Goal: Task Accomplishment & Management: Use online tool/utility

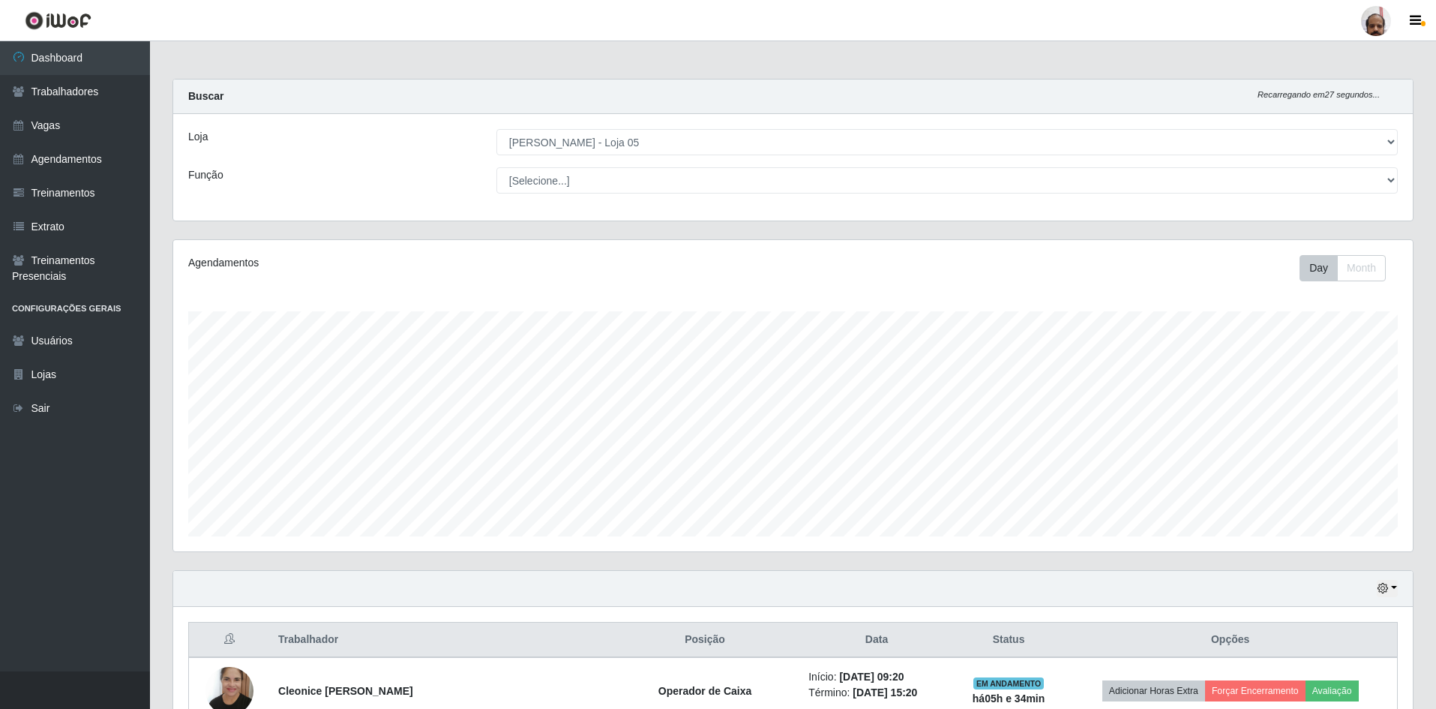
select select "252"
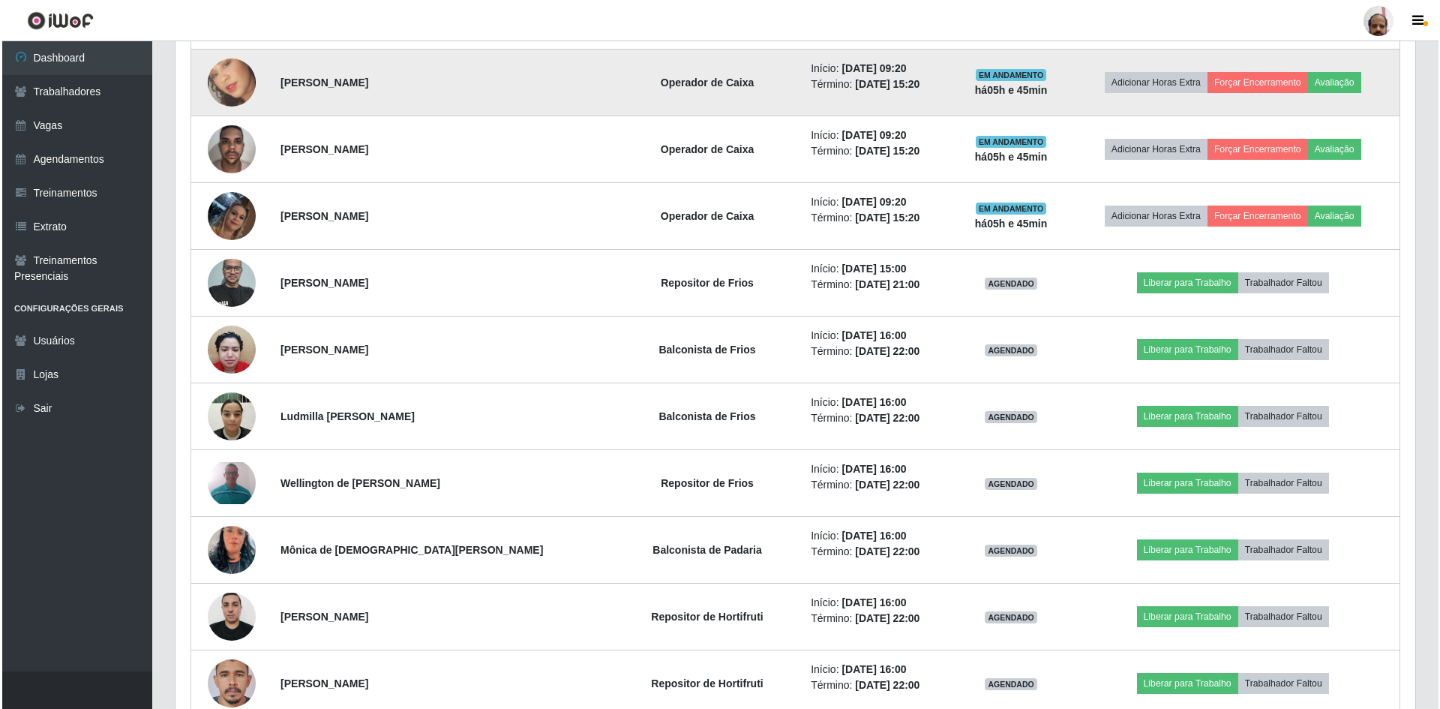
scroll to position [845, 0]
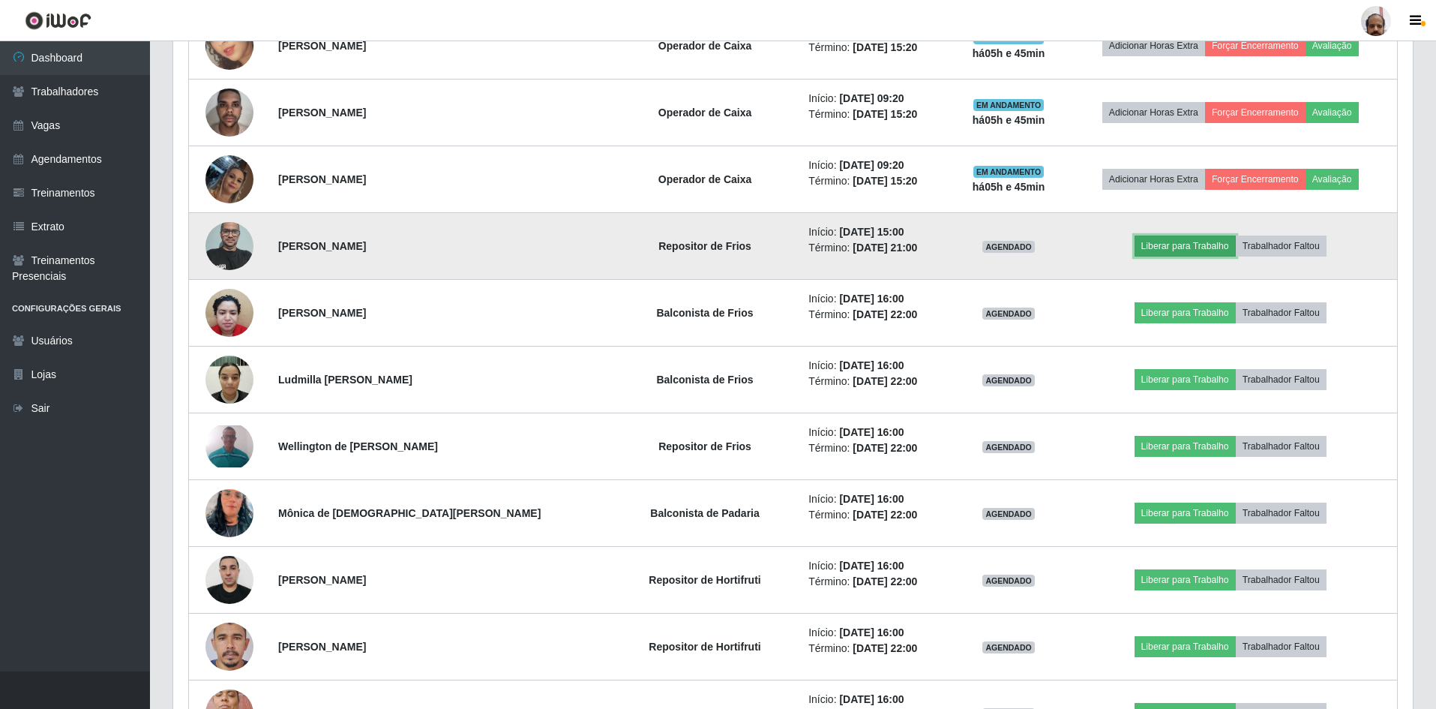
click at [1184, 239] on button "Liberar para Trabalho" at bounding box center [1185, 245] width 101 height 21
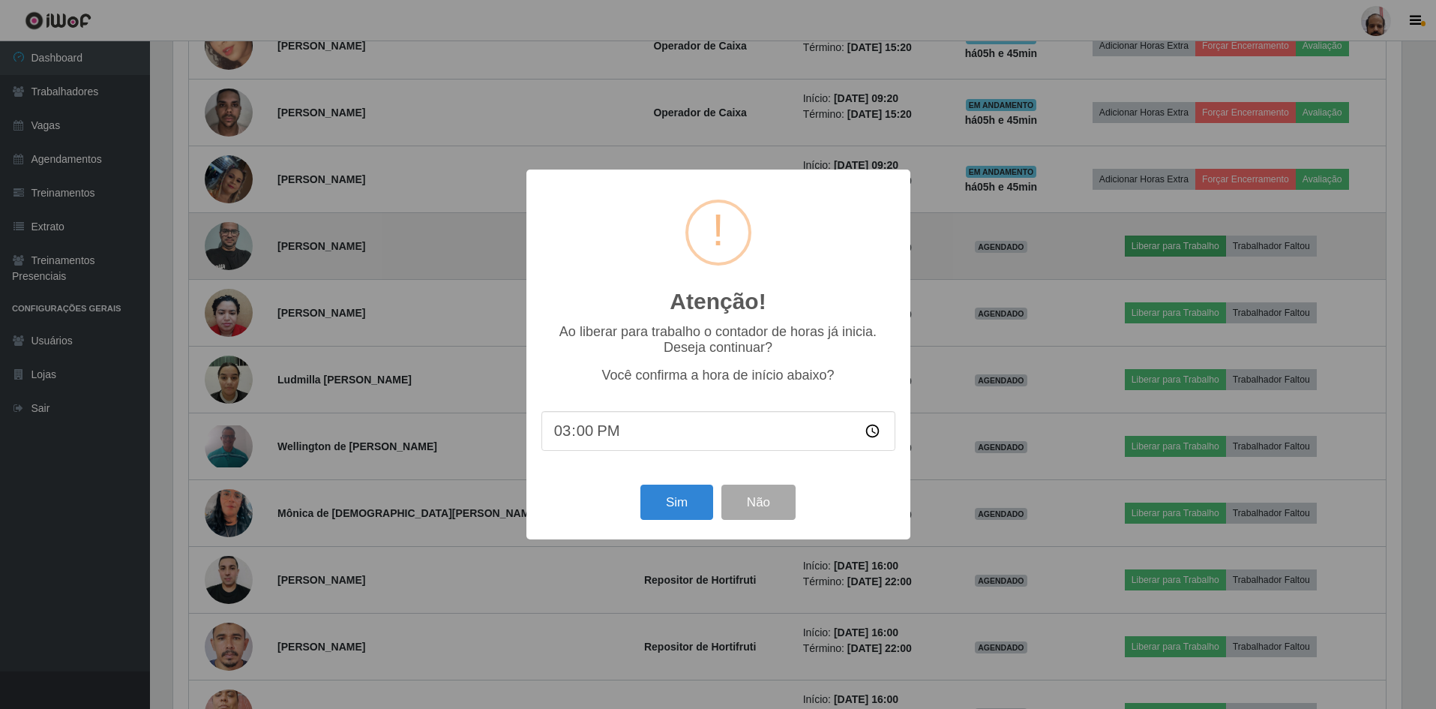
scroll to position [311, 1232]
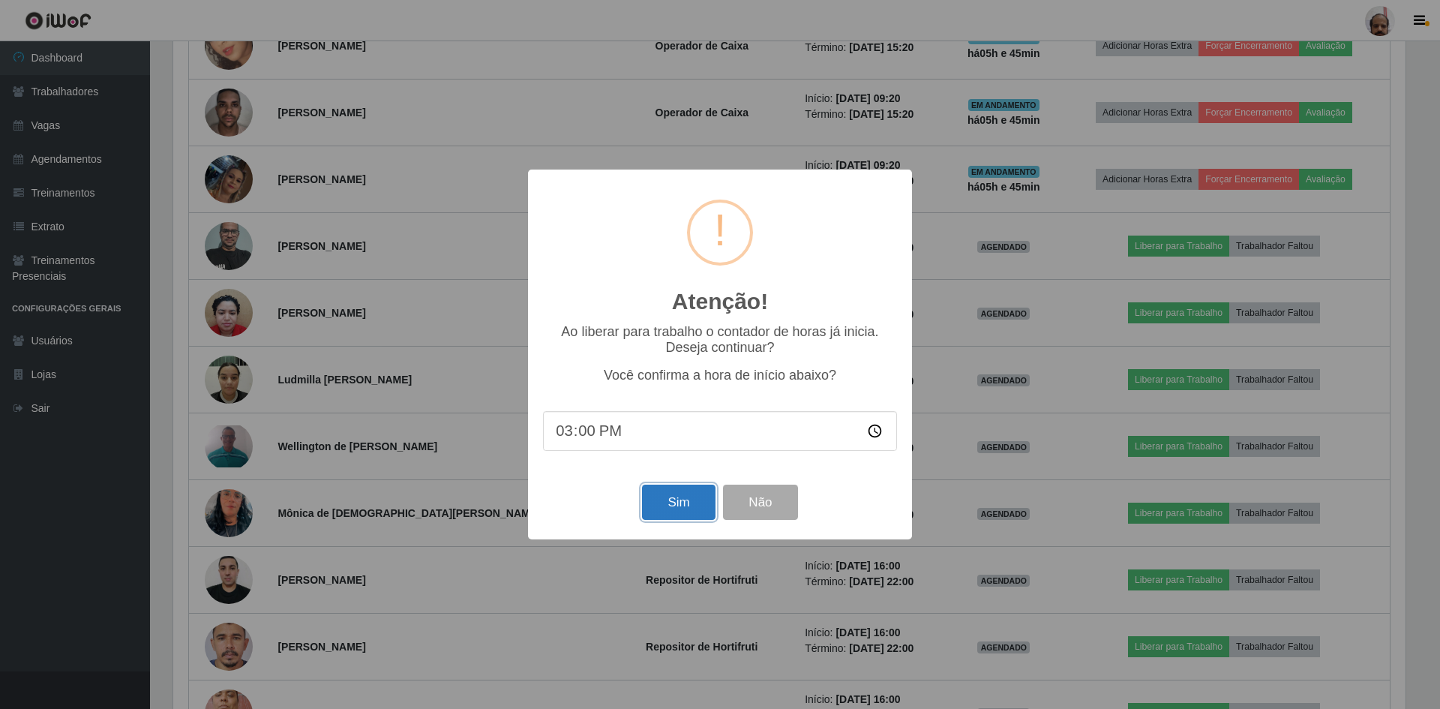
click at [646, 496] on button "Sim" at bounding box center [678, 501] width 73 height 35
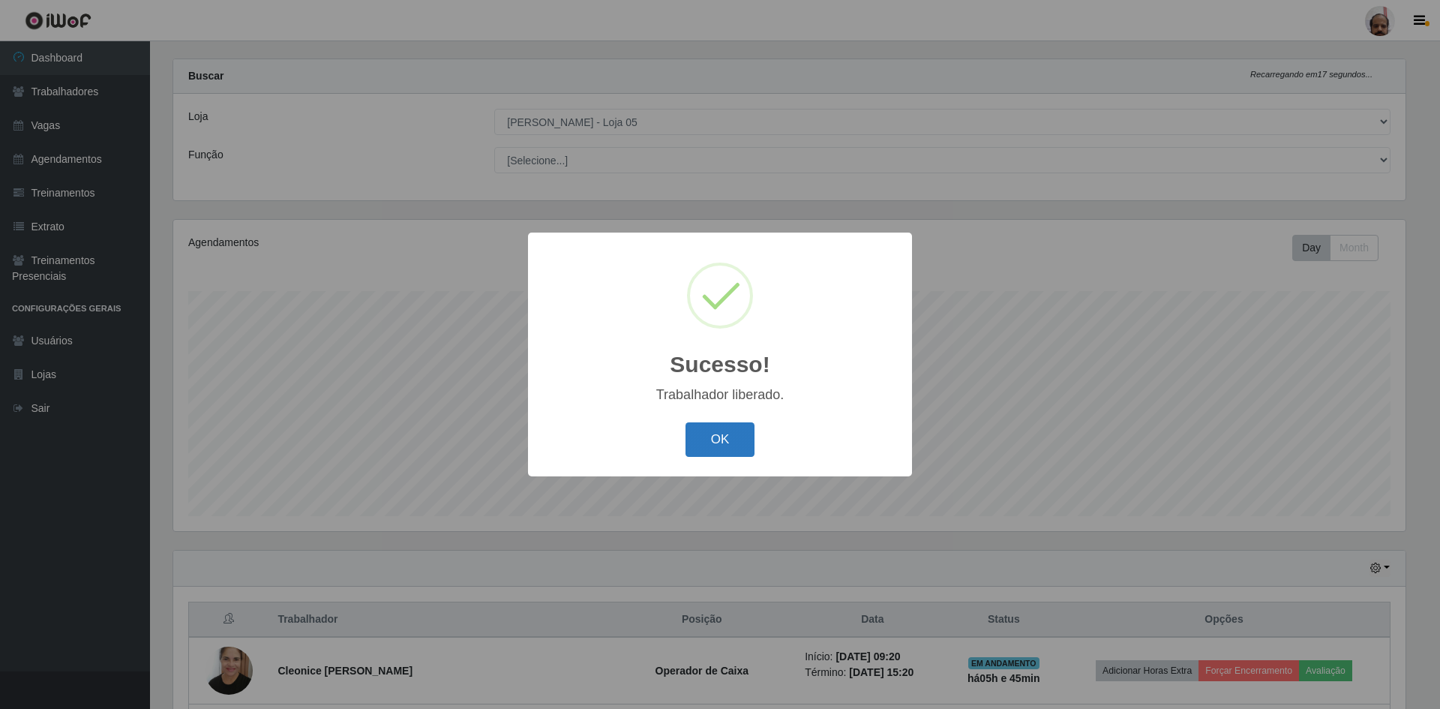
click at [733, 454] on button "OK" at bounding box center [720, 439] width 70 height 35
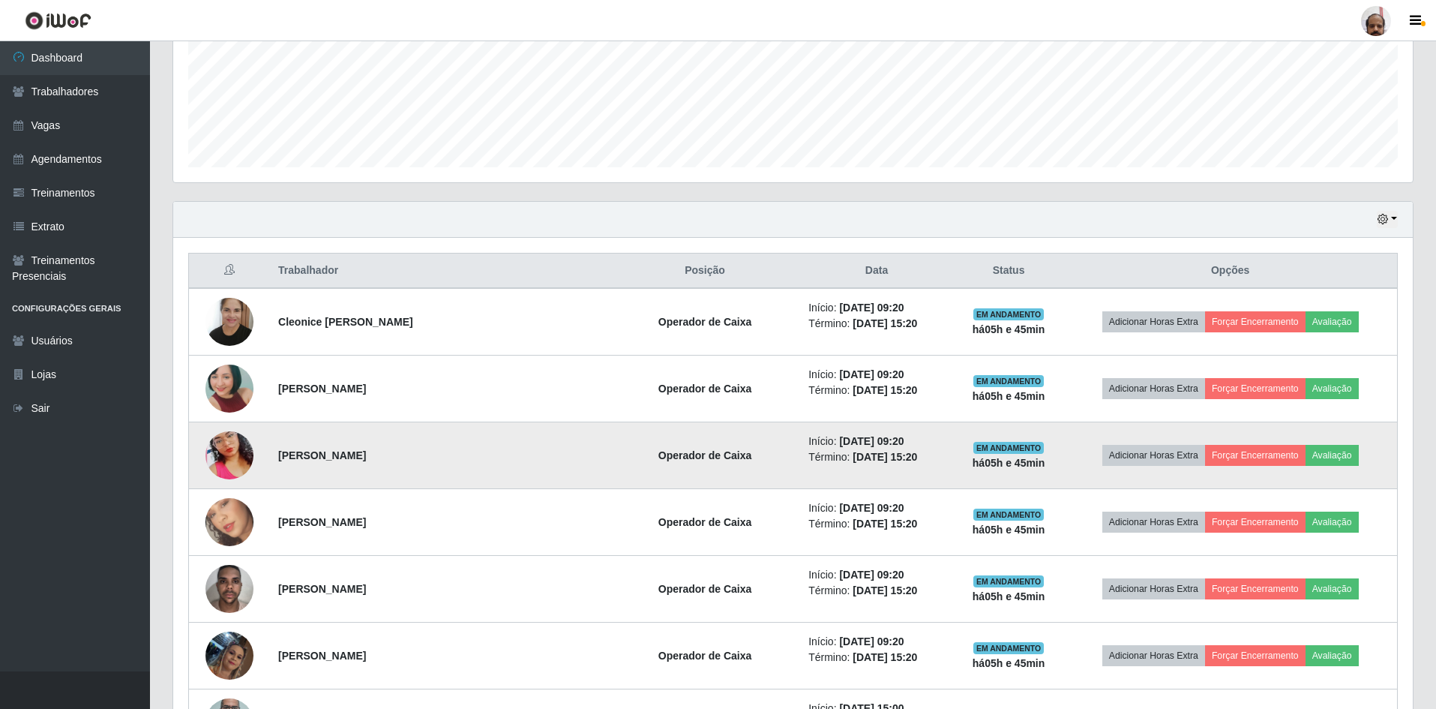
scroll to position [470, 0]
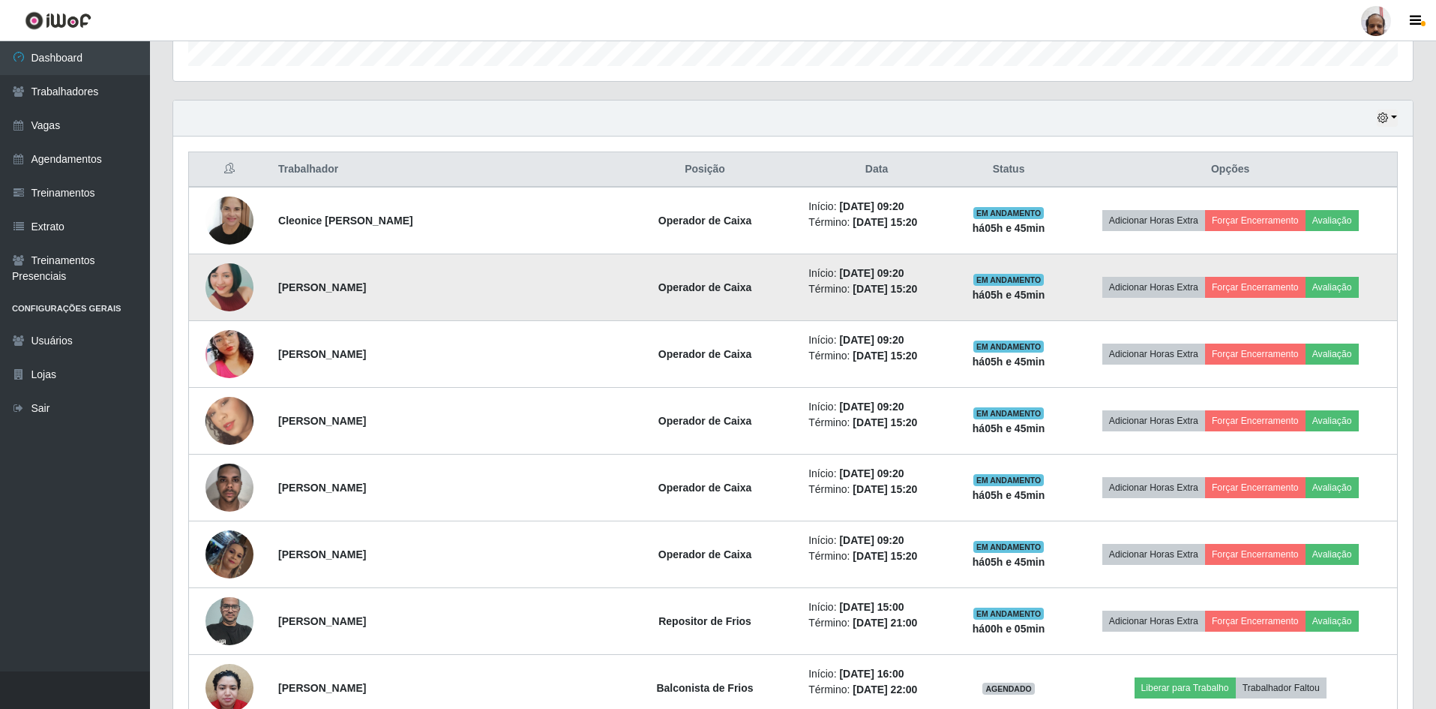
click at [221, 288] on img at bounding box center [229, 286] width 48 height 101
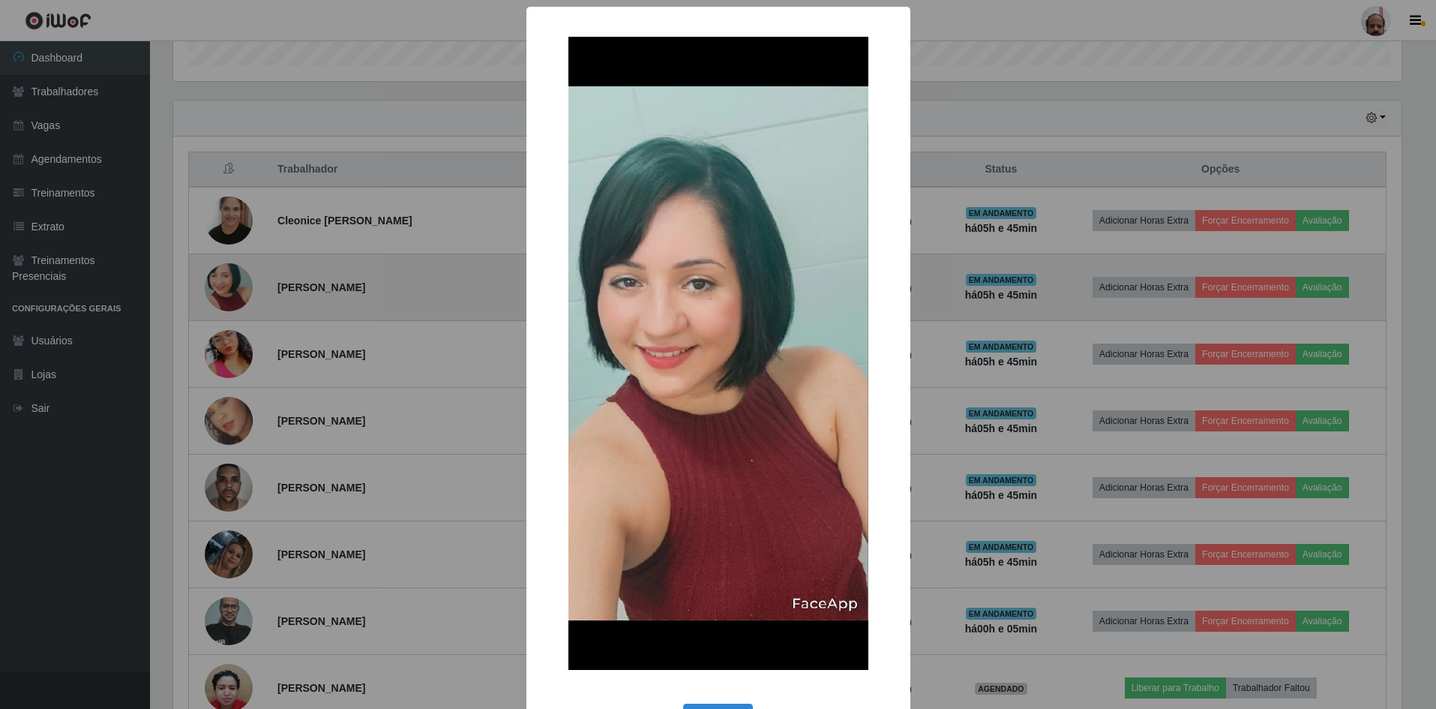
scroll to position [311, 1232]
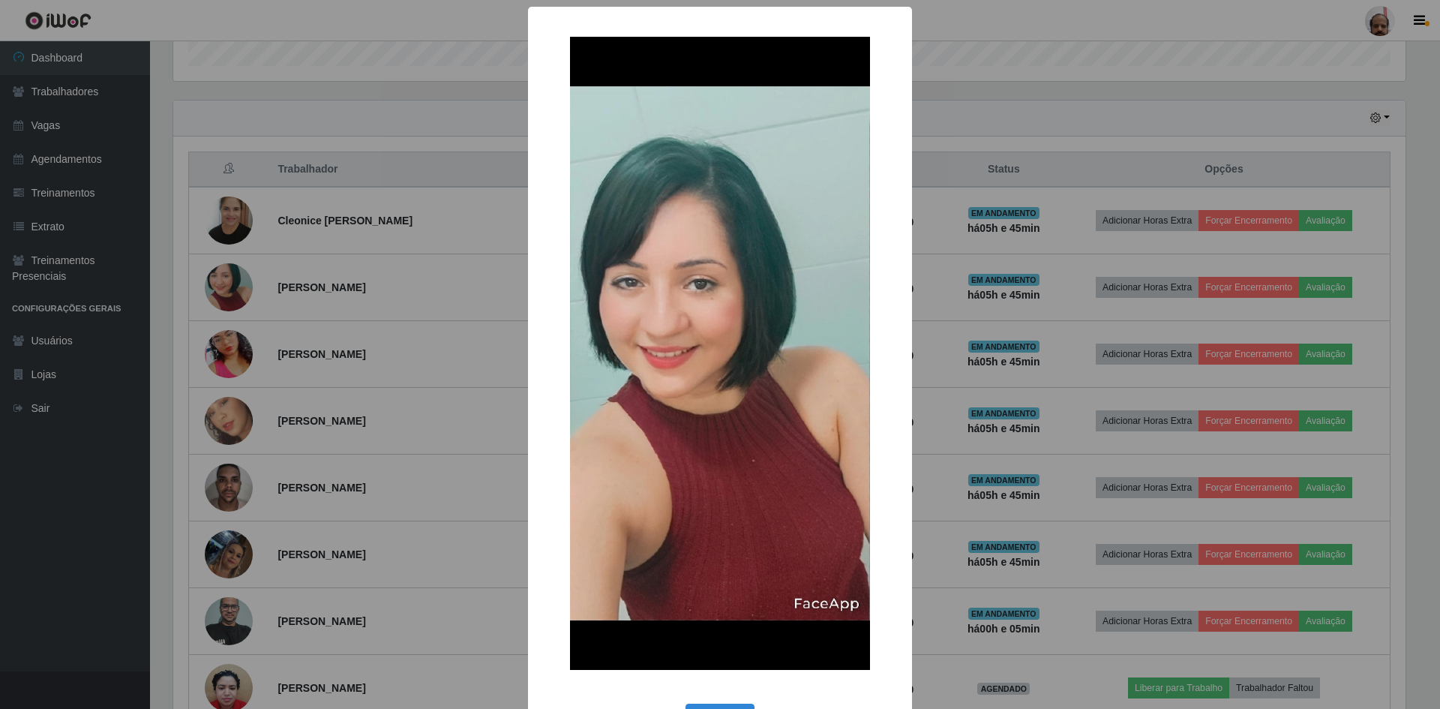
click at [484, 250] on div "× OK Cancel" at bounding box center [720, 354] width 1440 height 709
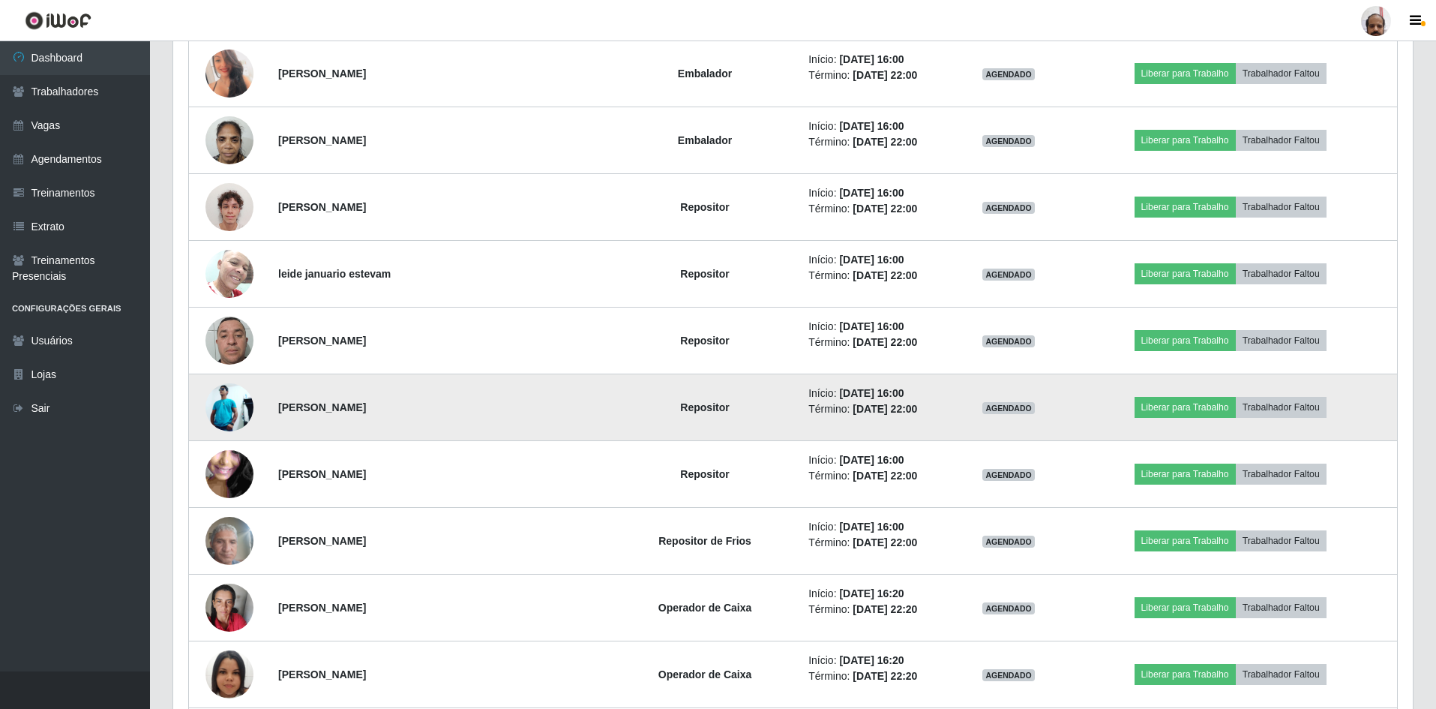
scroll to position [2045, 0]
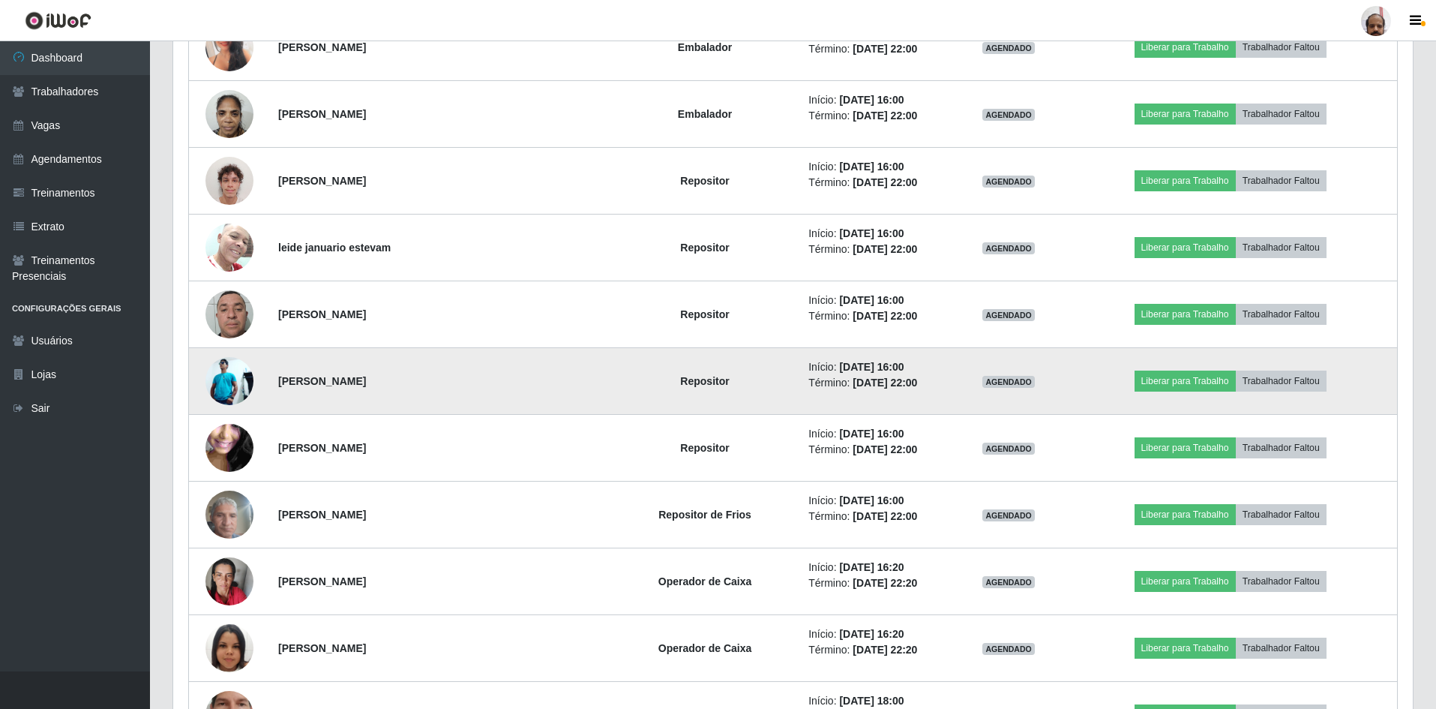
click at [236, 382] on img at bounding box center [229, 381] width 48 height 48
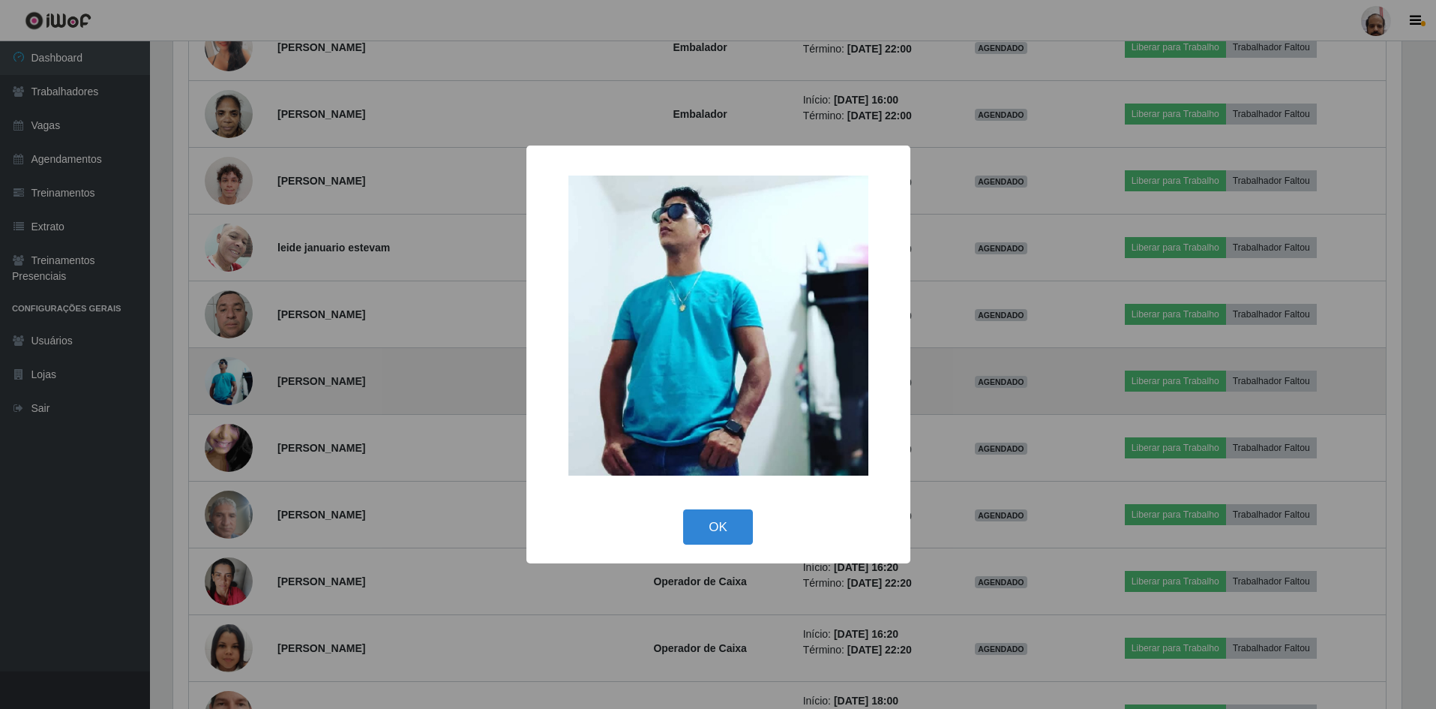
scroll to position [311, 1232]
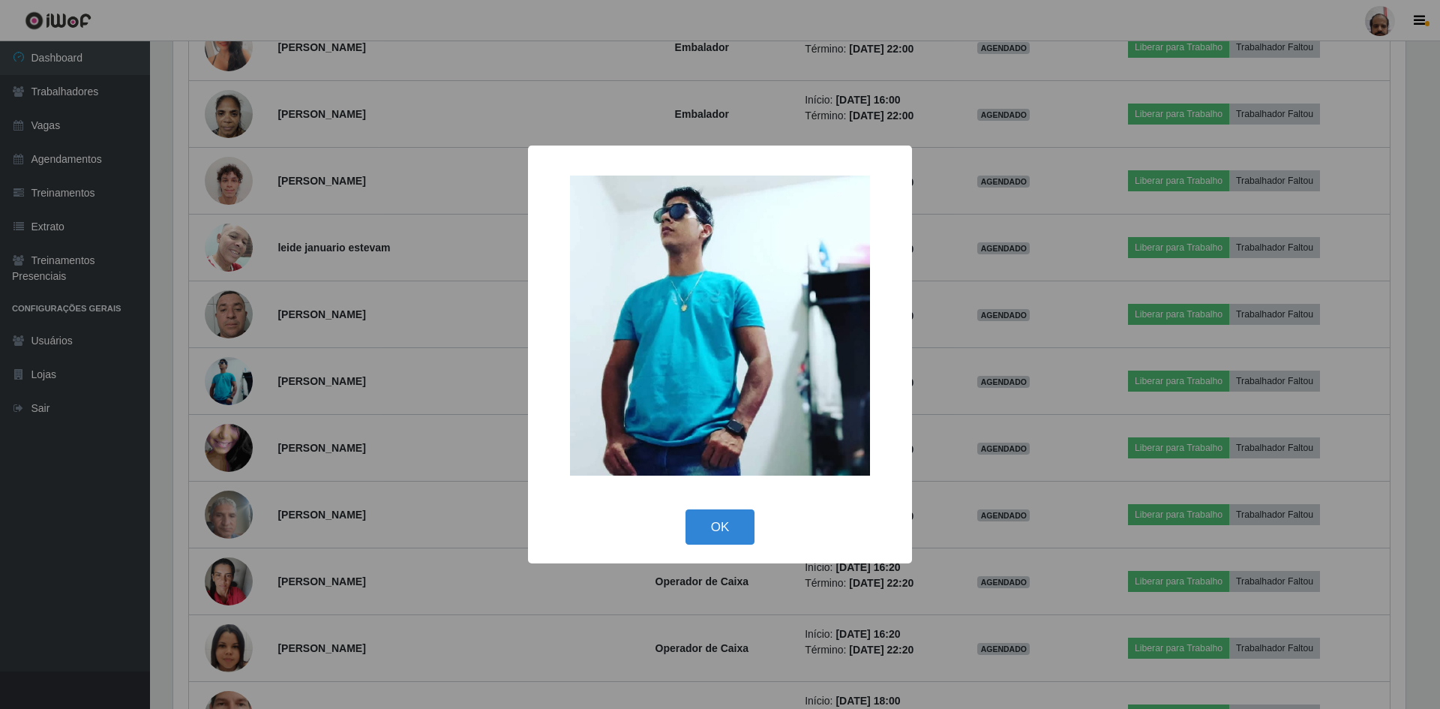
click at [469, 328] on div "× OK Cancel" at bounding box center [720, 354] width 1440 height 709
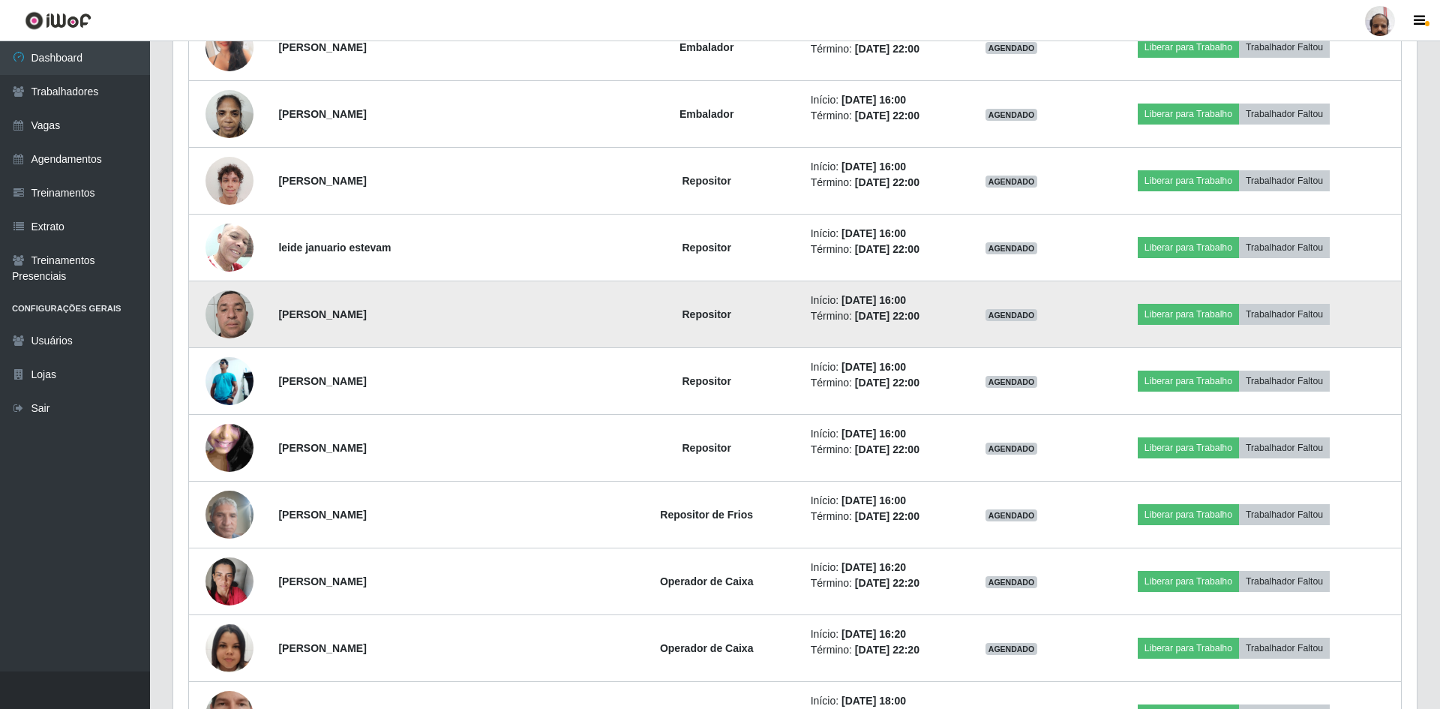
scroll to position [311, 1240]
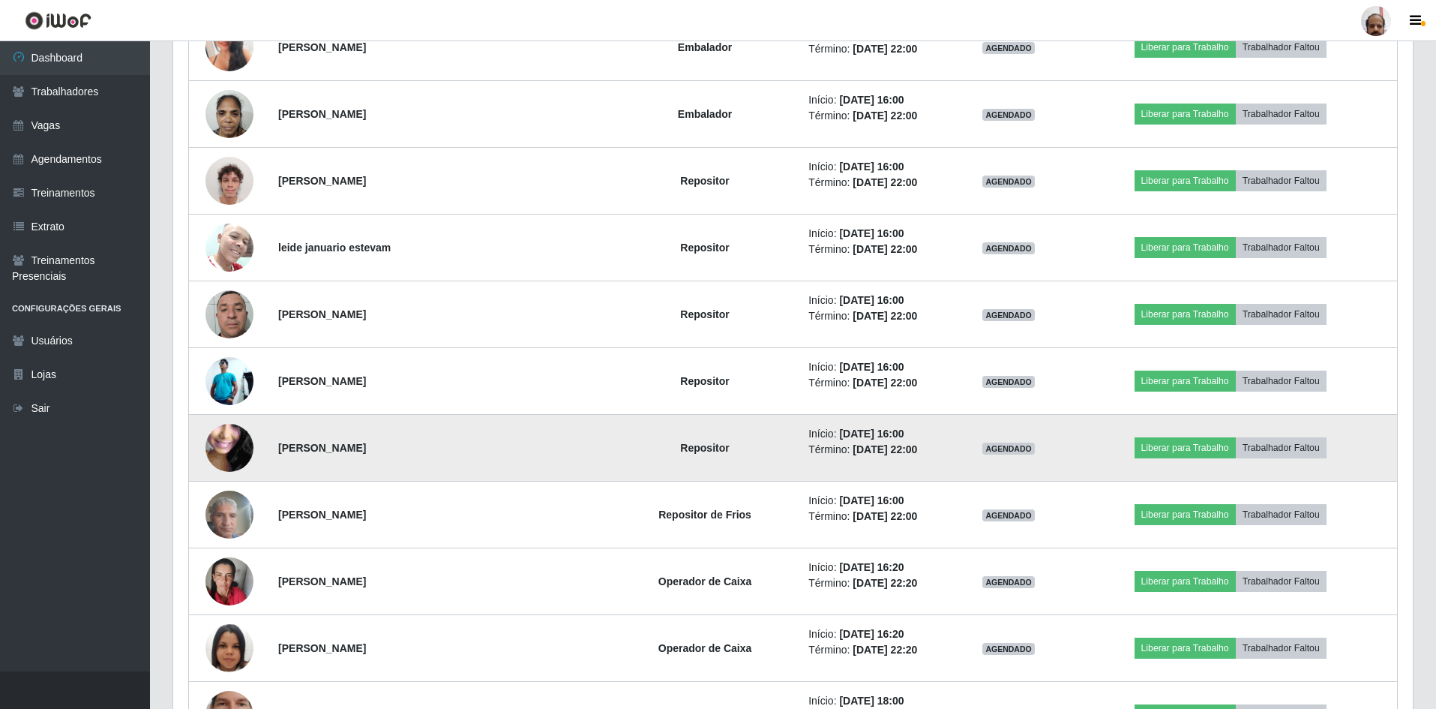
click at [241, 436] on img at bounding box center [229, 447] width 48 height 107
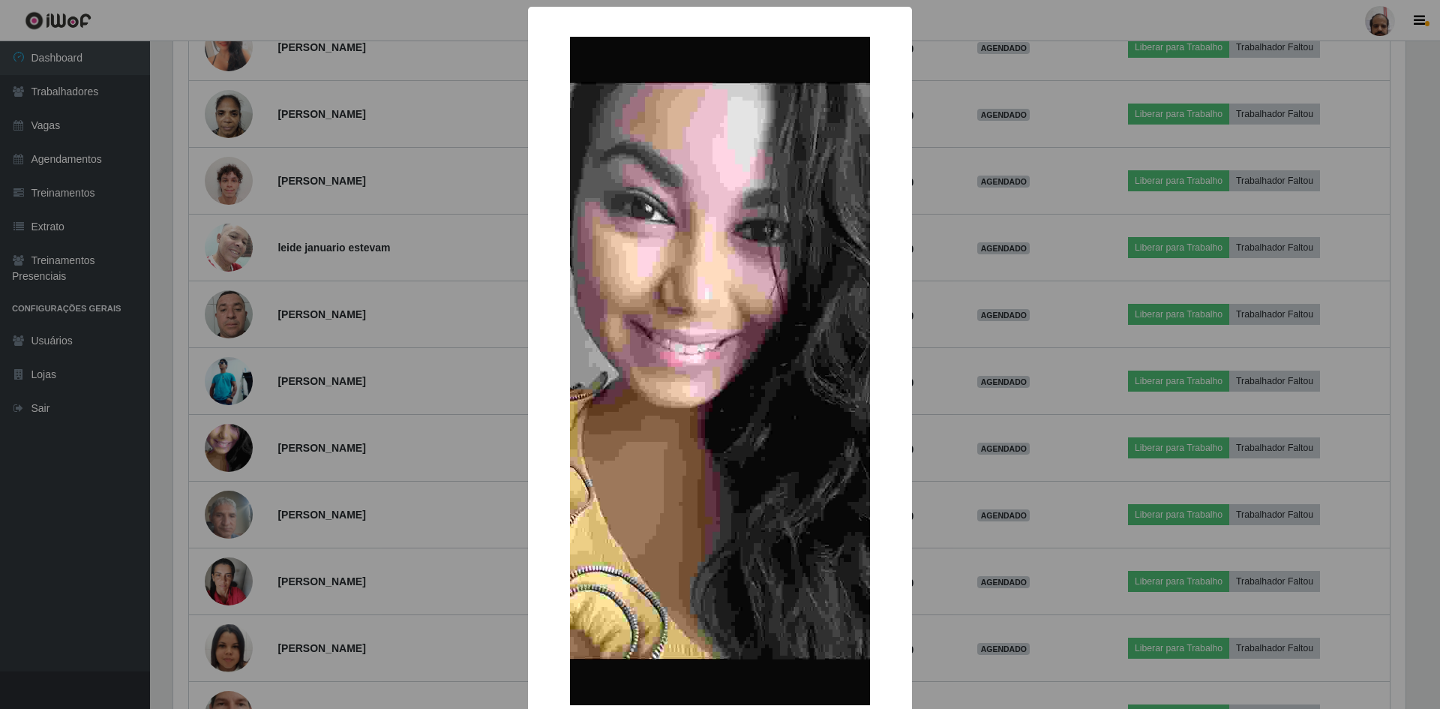
click at [482, 456] on div "× OK Cancel" at bounding box center [720, 354] width 1440 height 709
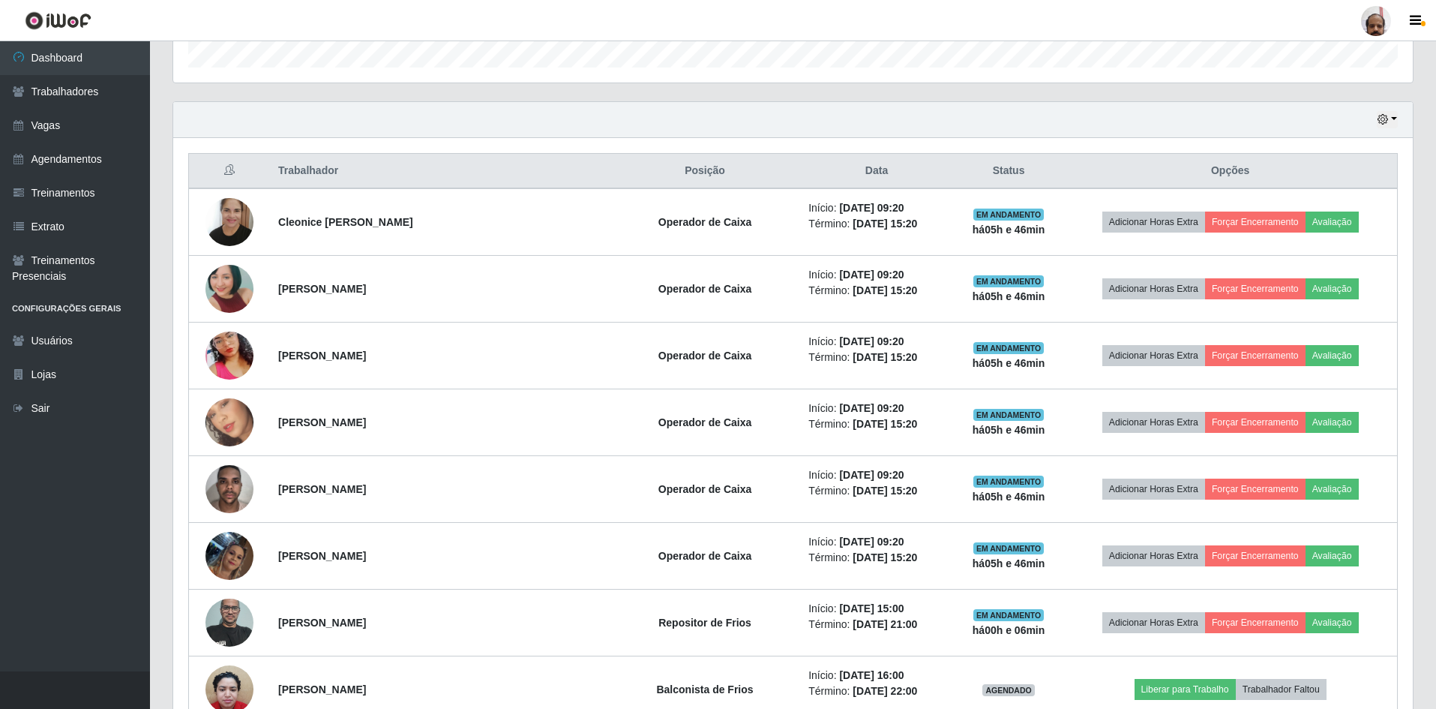
scroll to position [395, 0]
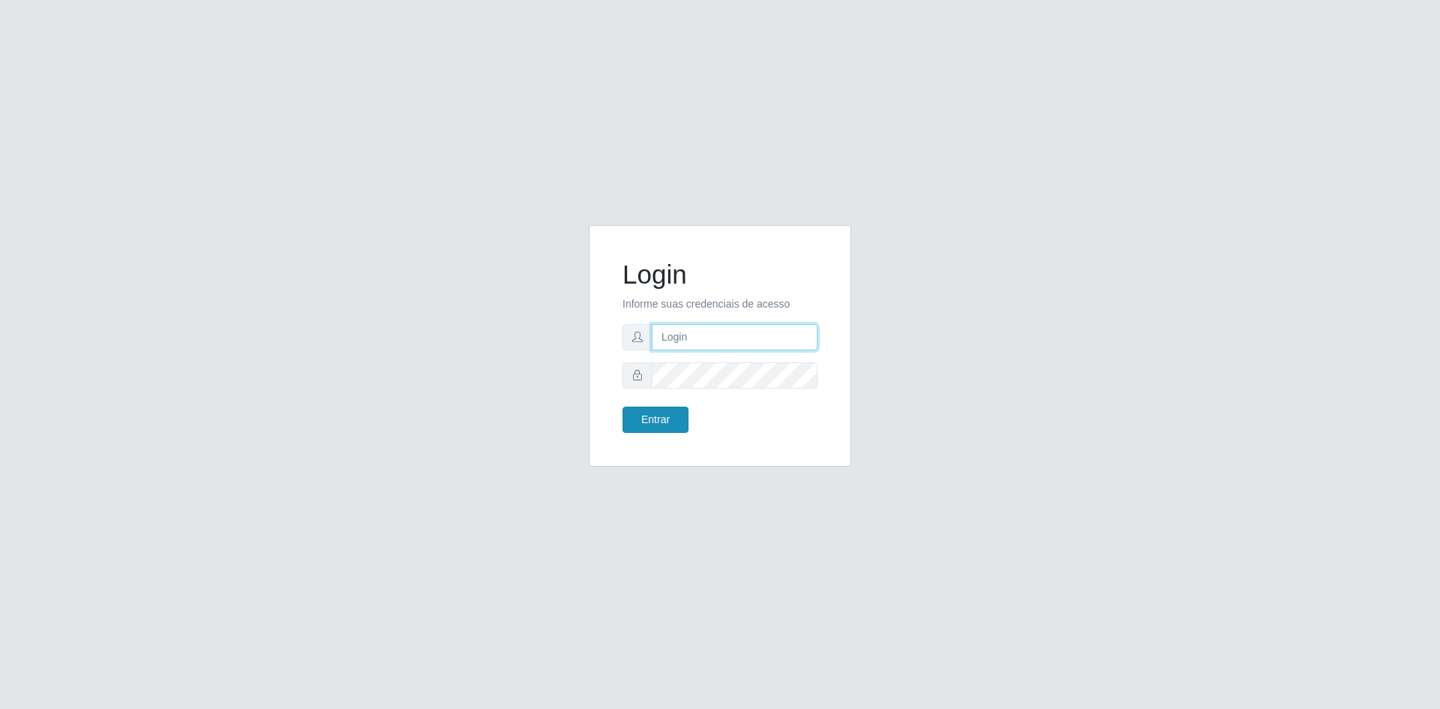
type input "[EMAIL_ADDRESS][DOMAIN_NAME]"
click at [661, 418] on button "Entrar" at bounding box center [655, 419] width 66 height 26
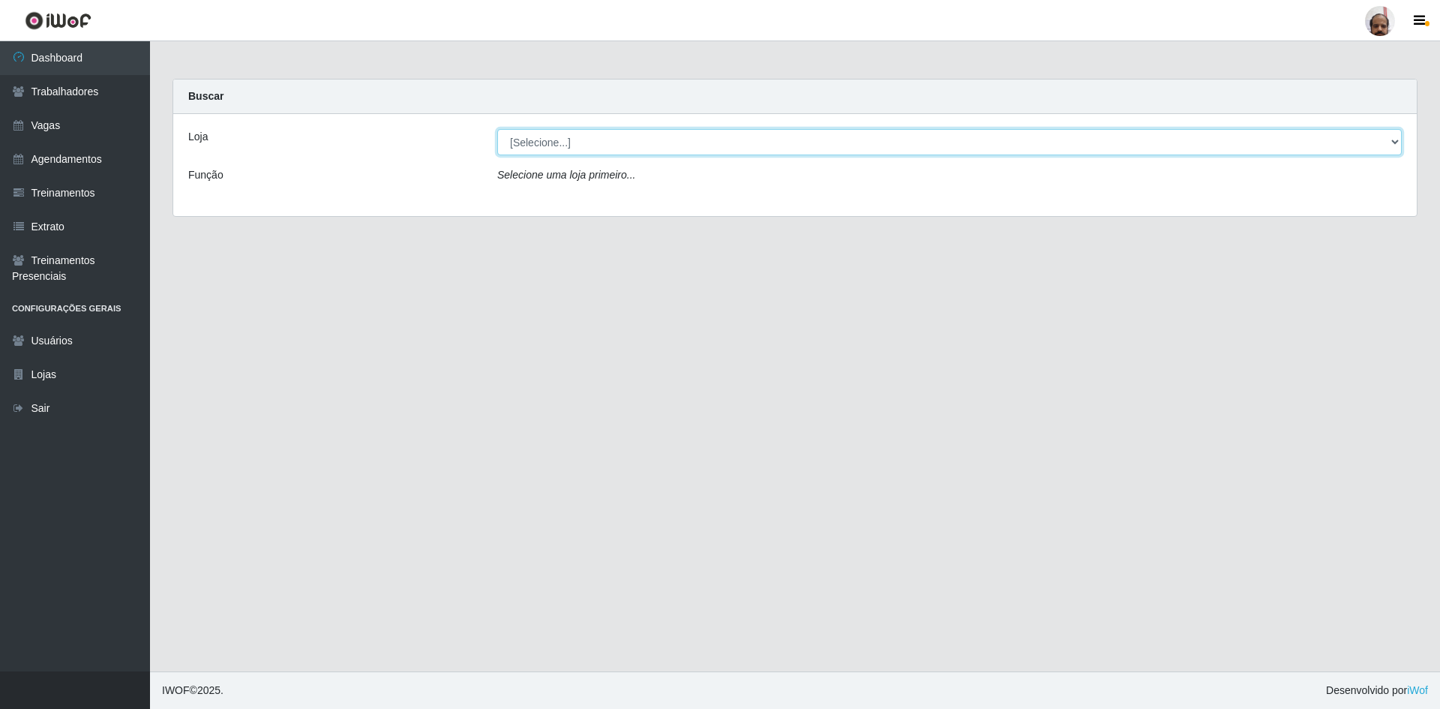
click at [619, 147] on select "[Selecione...] Mar Vermelho - Loja 05" at bounding box center [949, 142] width 904 height 26
select select "252"
click at [497, 129] on select "[Selecione...] Mar Vermelho - Loja 05" at bounding box center [949, 142] width 904 height 26
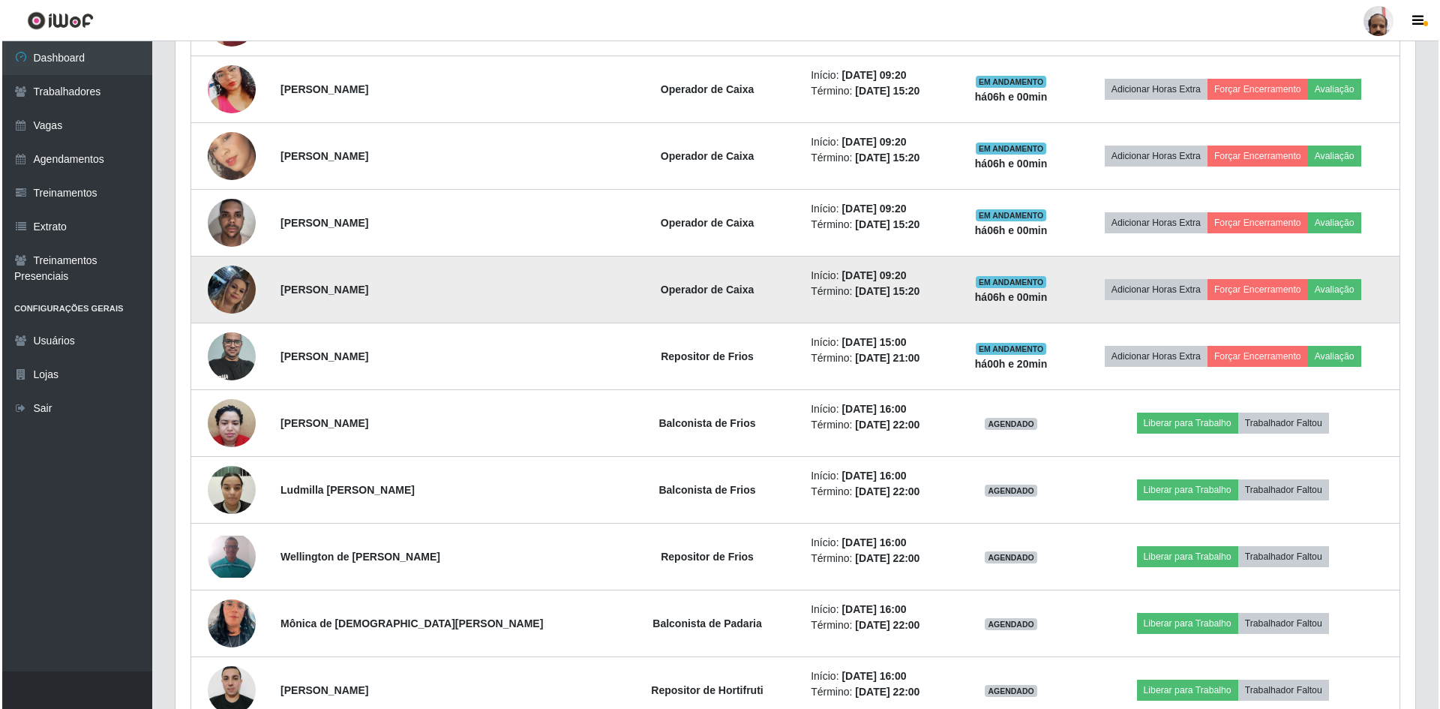
scroll to position [750, 0]
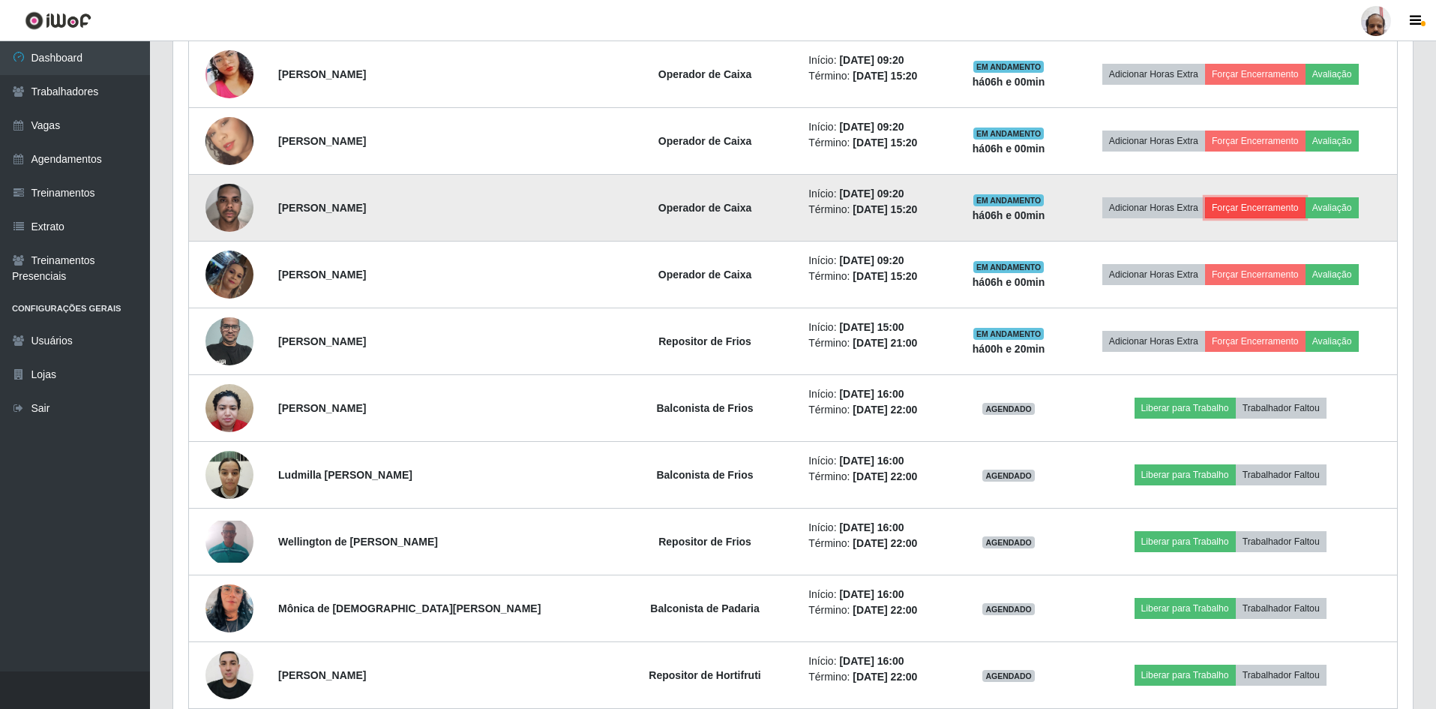
click at [1234, 203] on button "Forçar Encerramento" at bounding box center [1255, 207] width 100 height 21
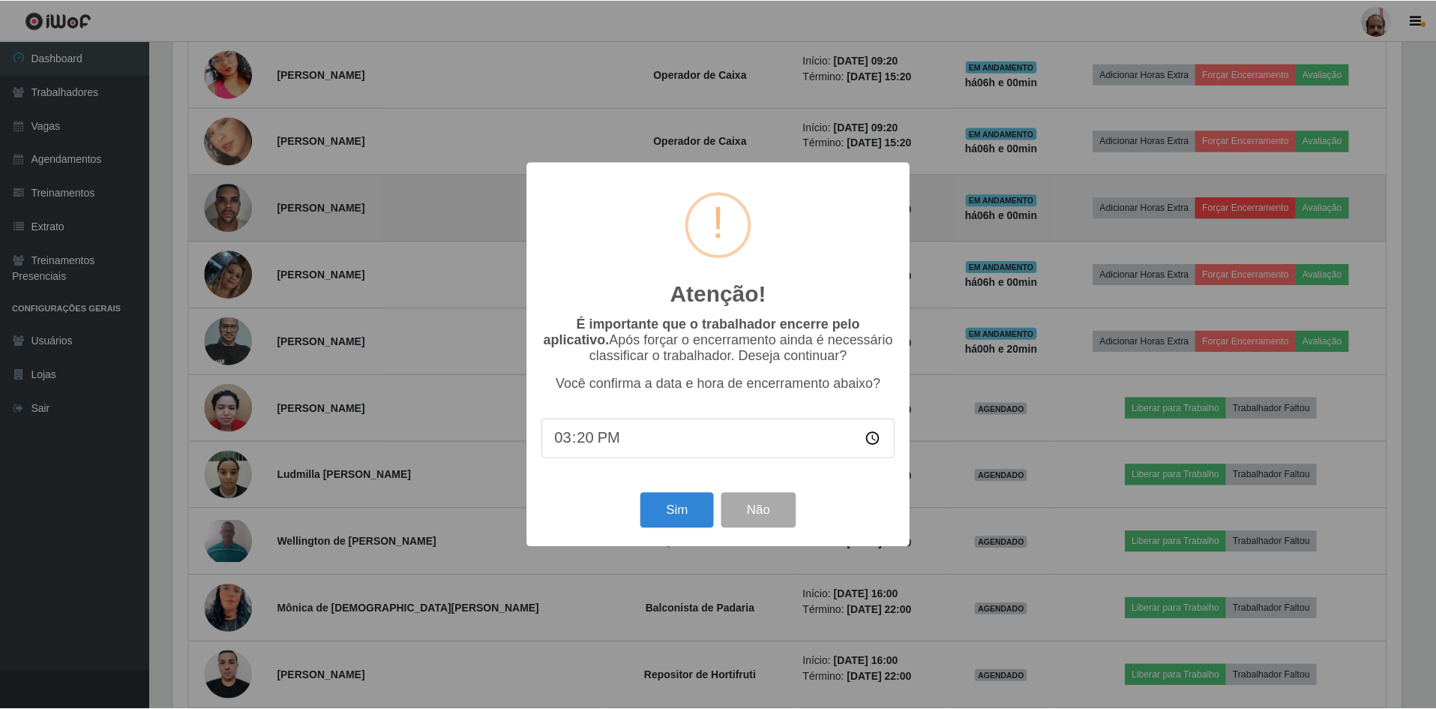
scroll to position [311, 1232]
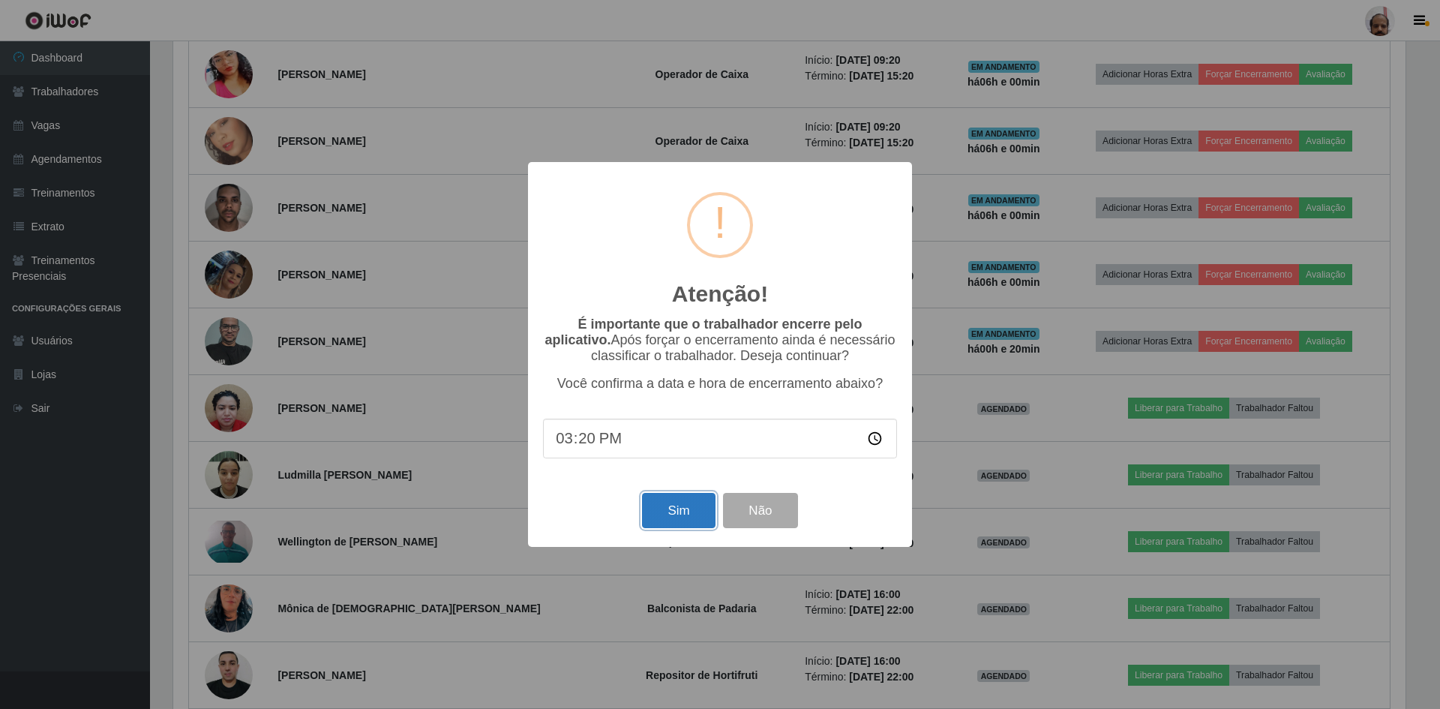
click at [647, 518] on button "Sim" at bounding box center [678, 510] width 73 height 35
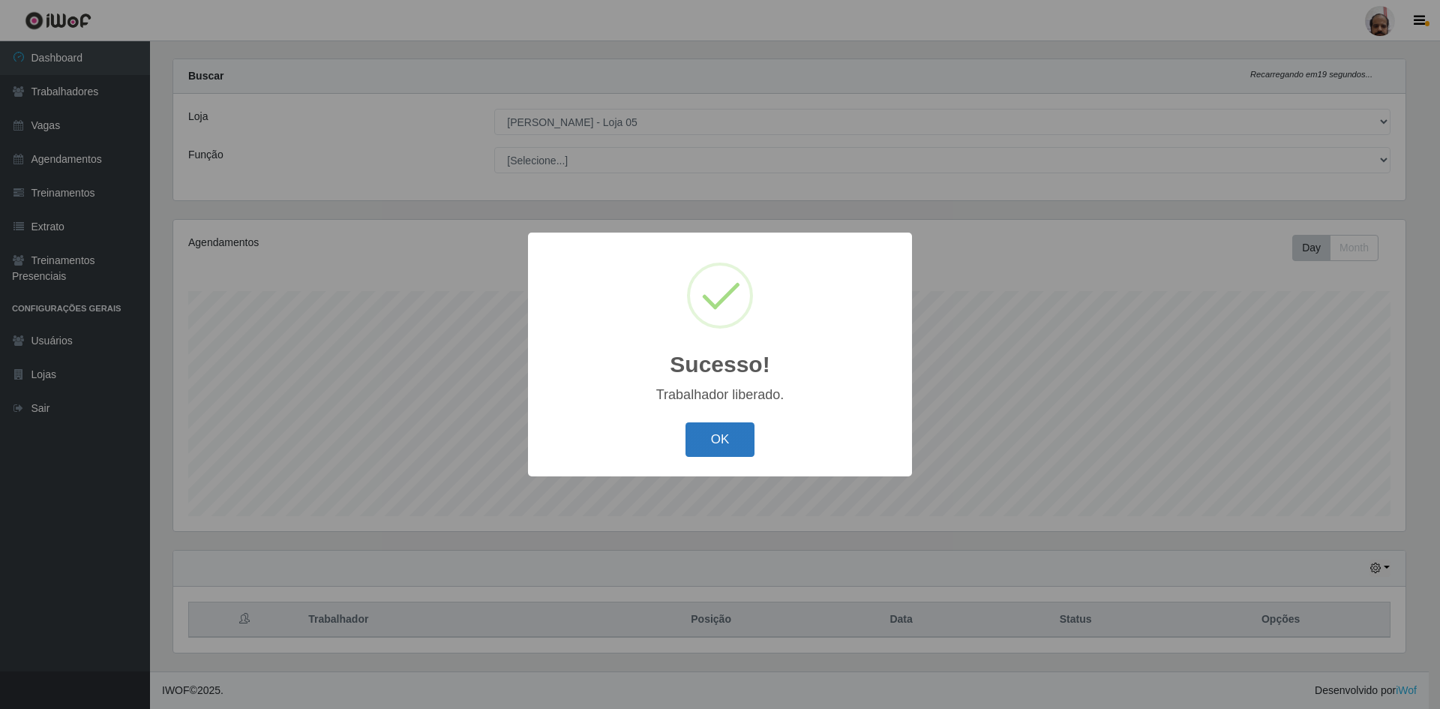
click at [717, 435] on button "OK" at bounding box center [720, 439] width 70 height 35
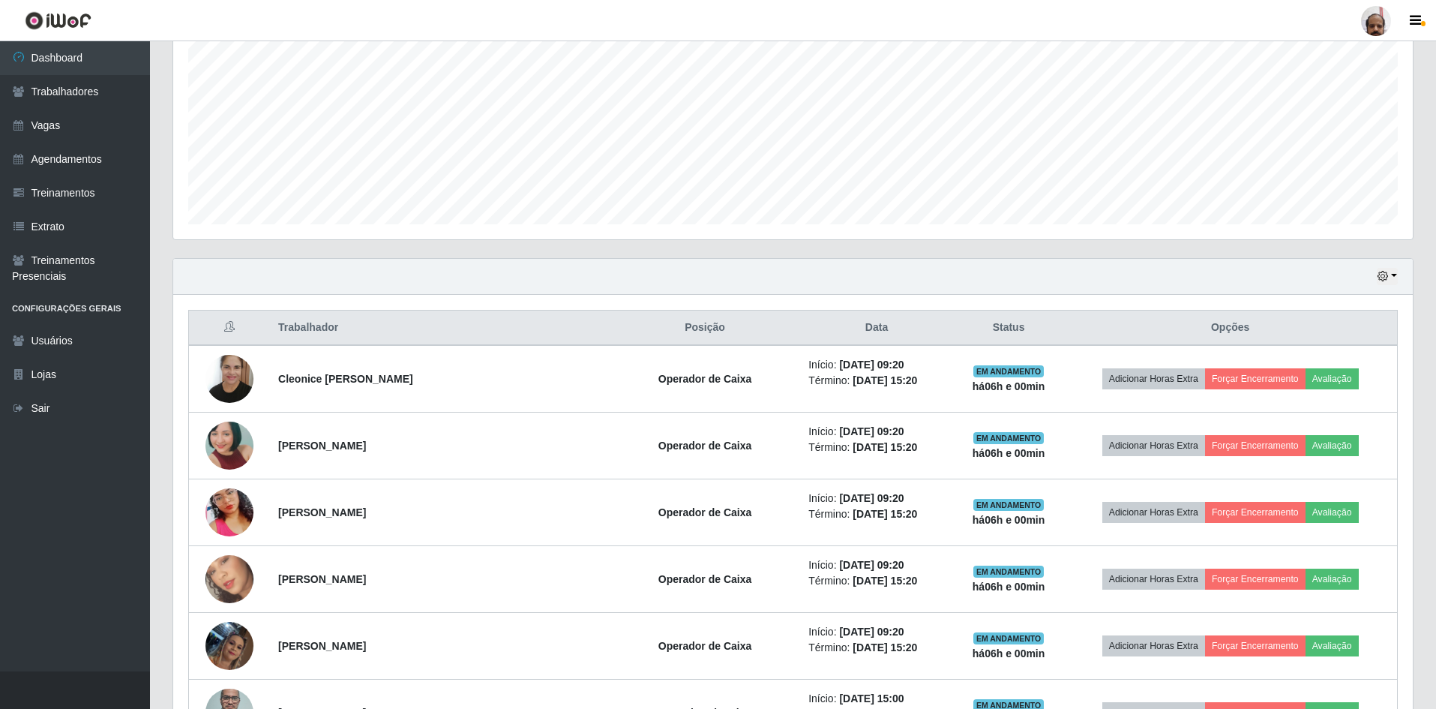
scroll to position [320, 0]
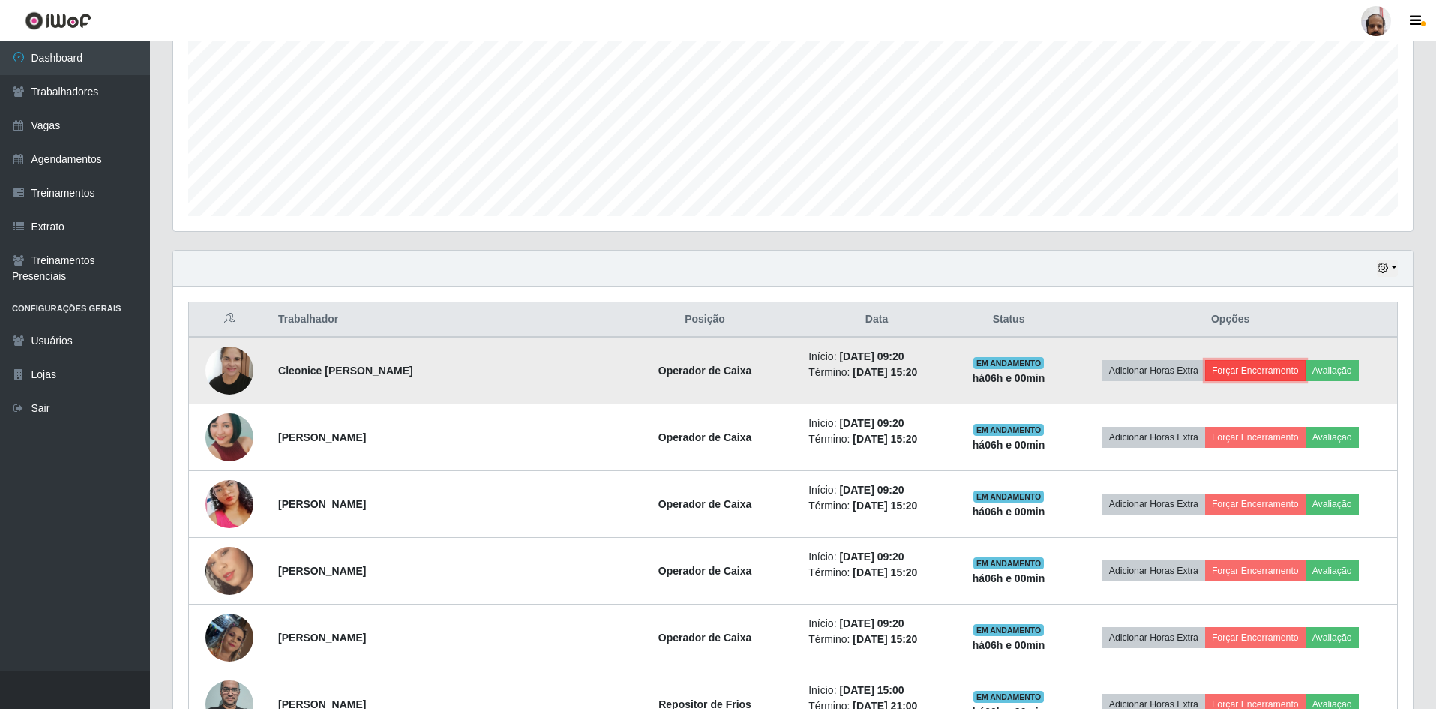
click at [1225, 365] on button "Forçar Encerramento" at bounding box center [1255, 370] width 100 height 21
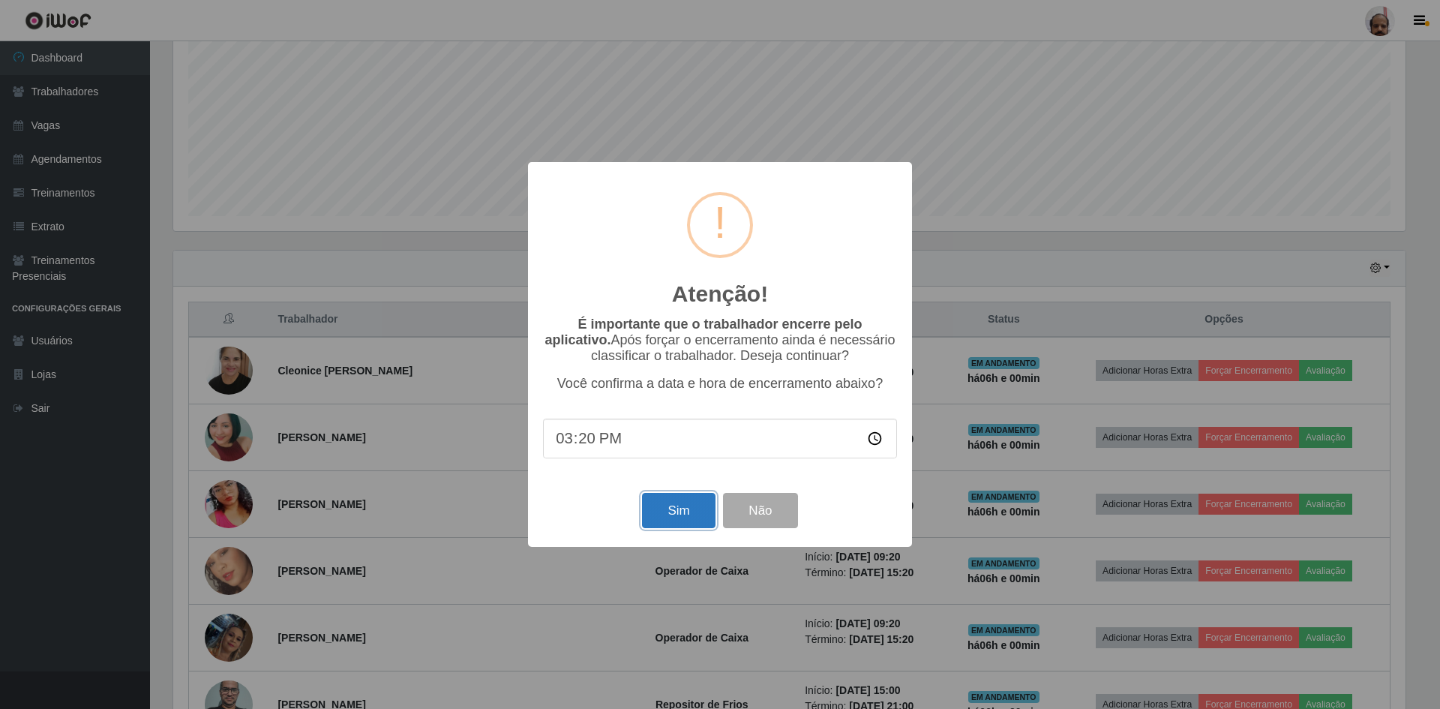
click at [673, 518] on button "Sim" at bounding box center [678, 510] width 73 height 35
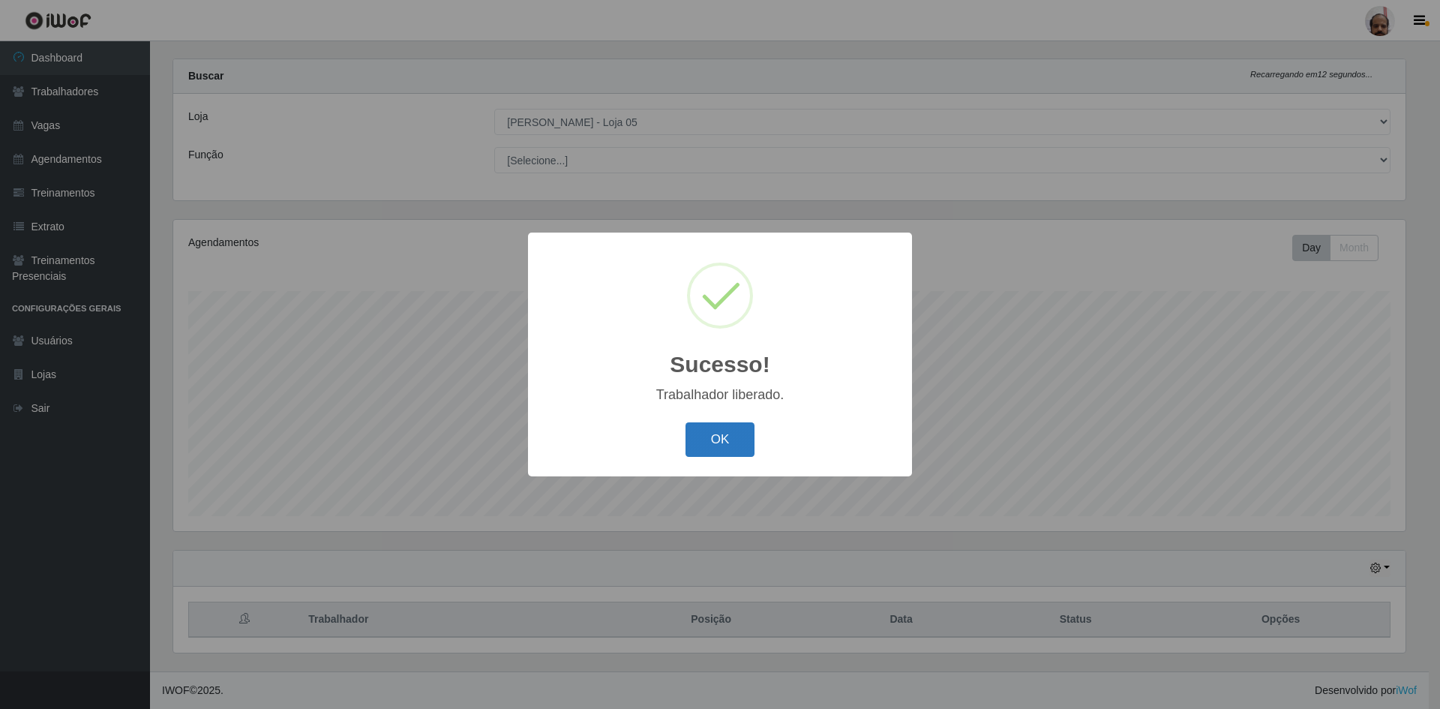
click at [704, 444] on button "OK" at bounding box center [720, 439] width 70 height 35
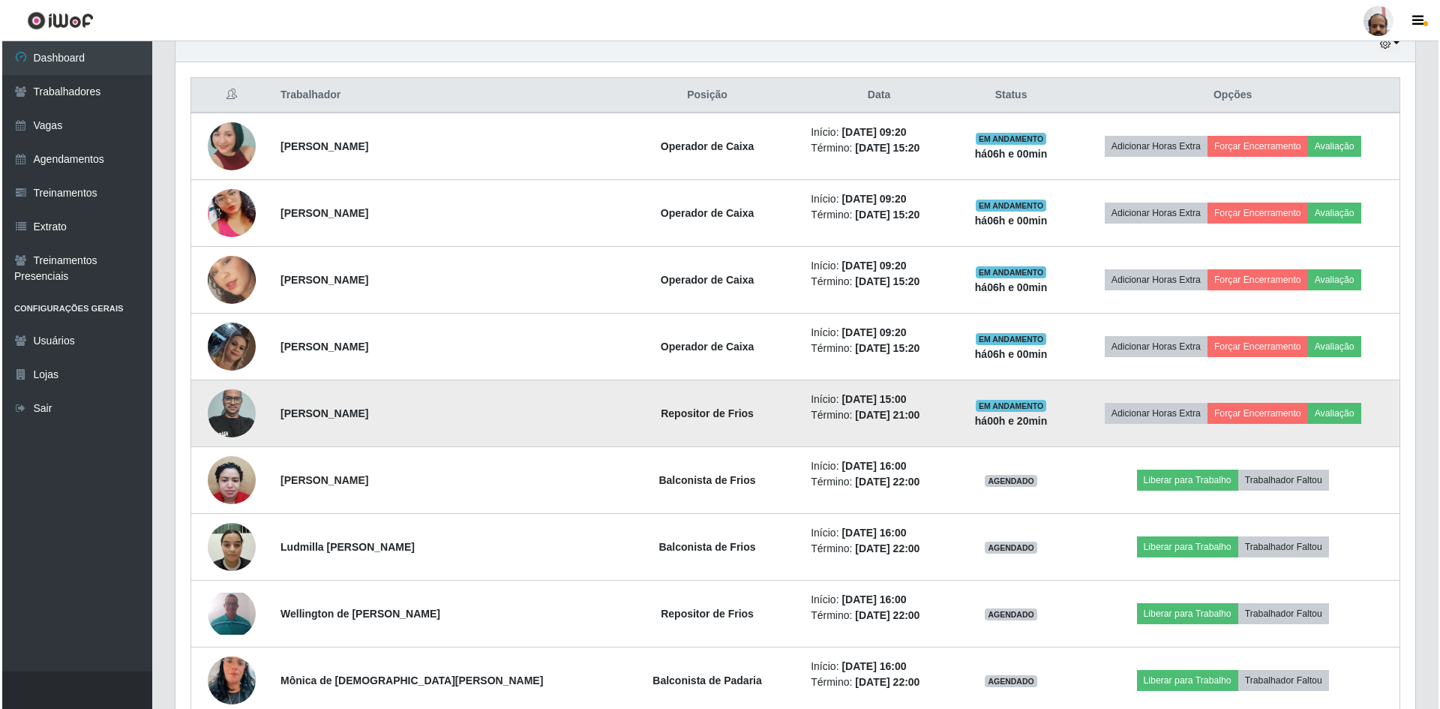
scroll to position [545, 0]
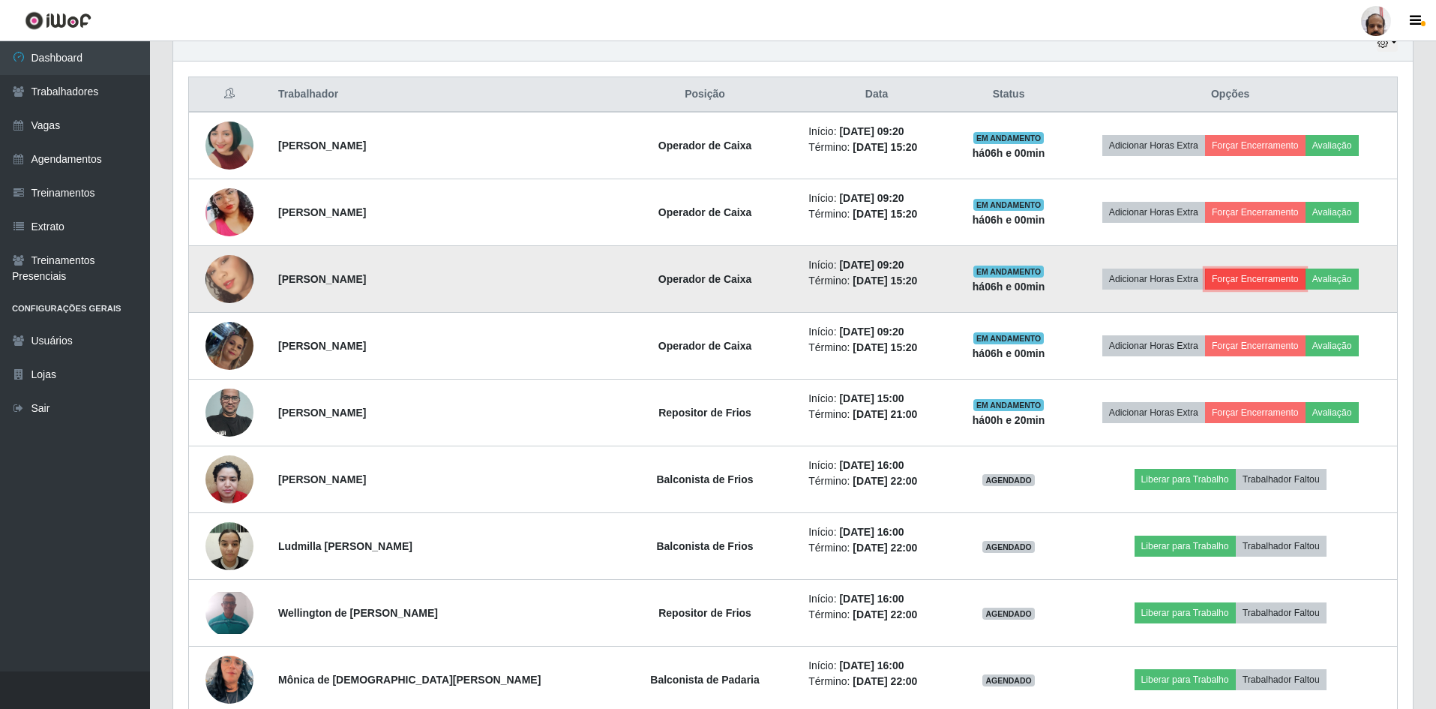
click at [1237, 274] on button "Forçar Encerramento" at bounding box center [1255, 278] width 100 height 21
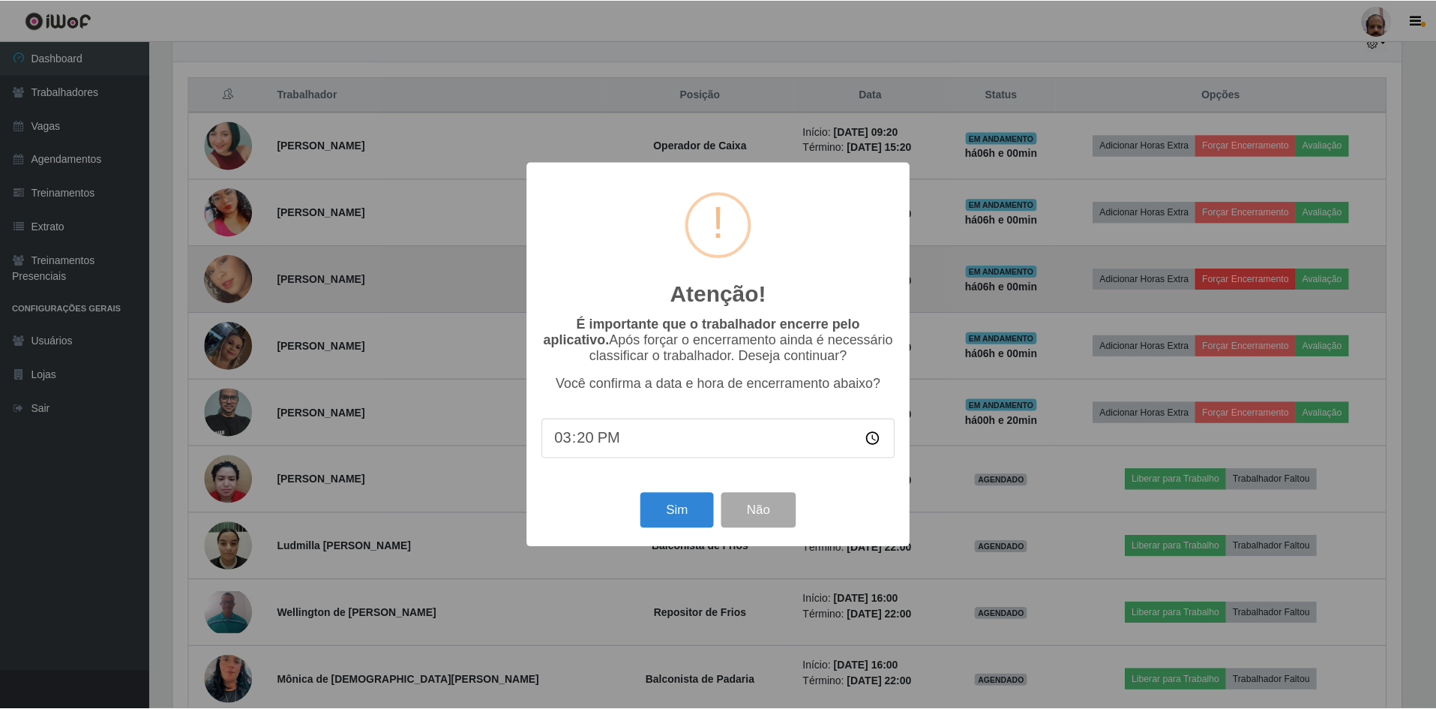
scroll to position [311, 1232]
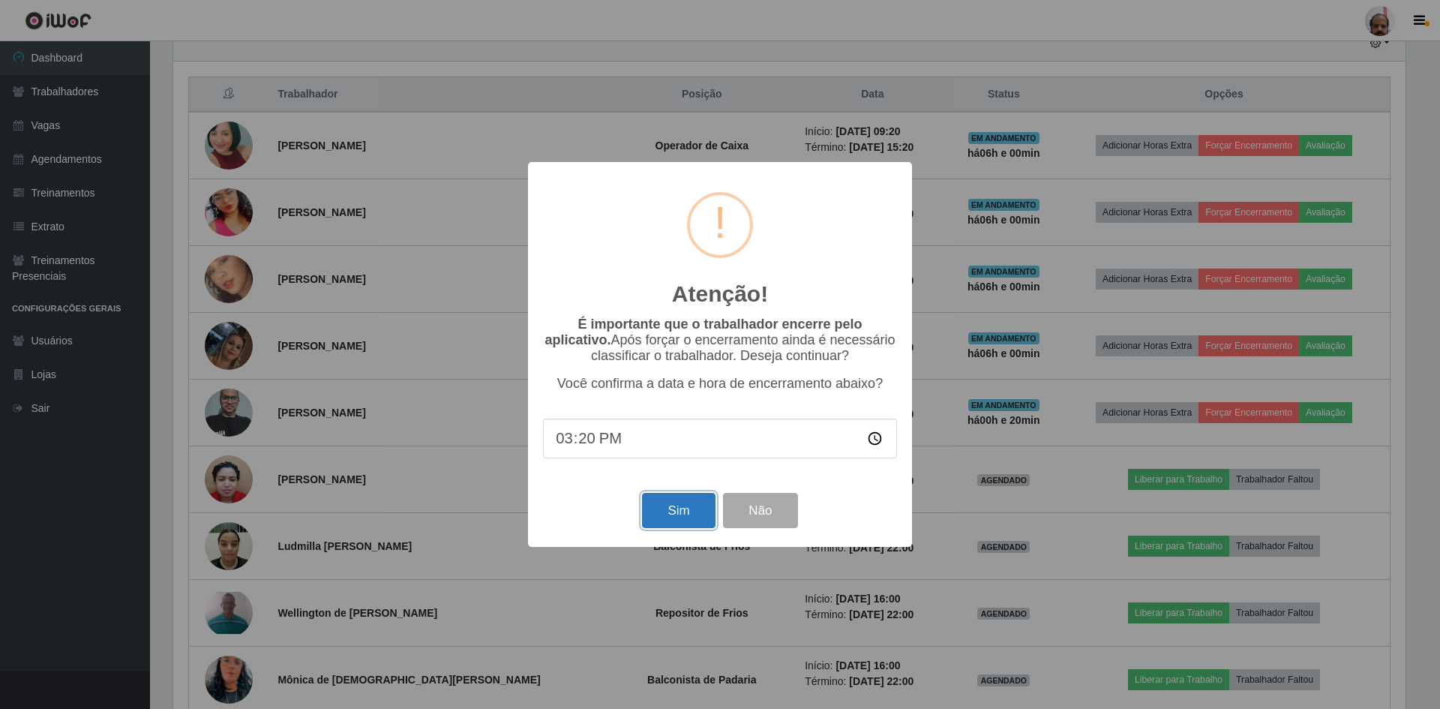
click at [670, 520] on button "Sim" at bounding box center [678, 510] width 73 height 35
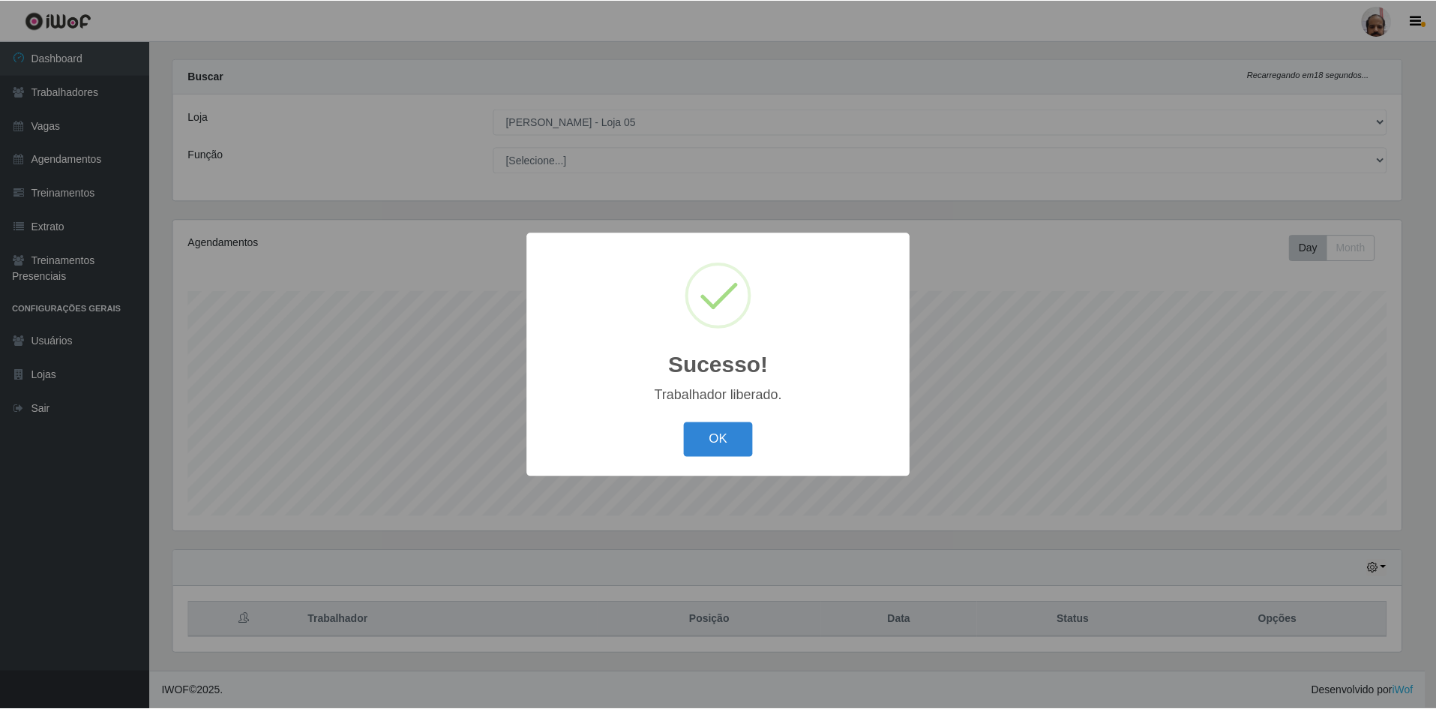
scroll to position [0, 0]
click at [723, 435] on button "OK" at bounding box center [720, 439] width 70 height 35
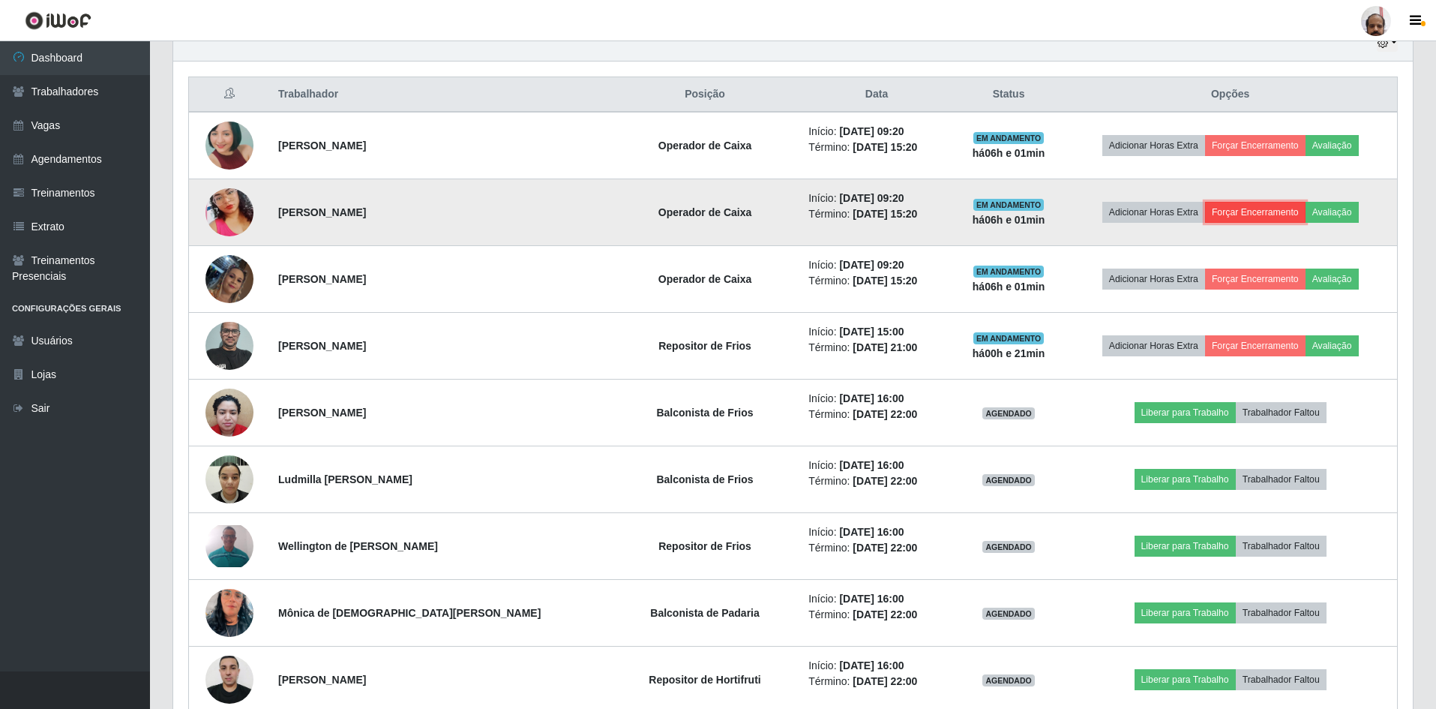
click at [1231, 217] on button "Forçar Encerramento" at bounding box center [1255, 212] width 100 height 21
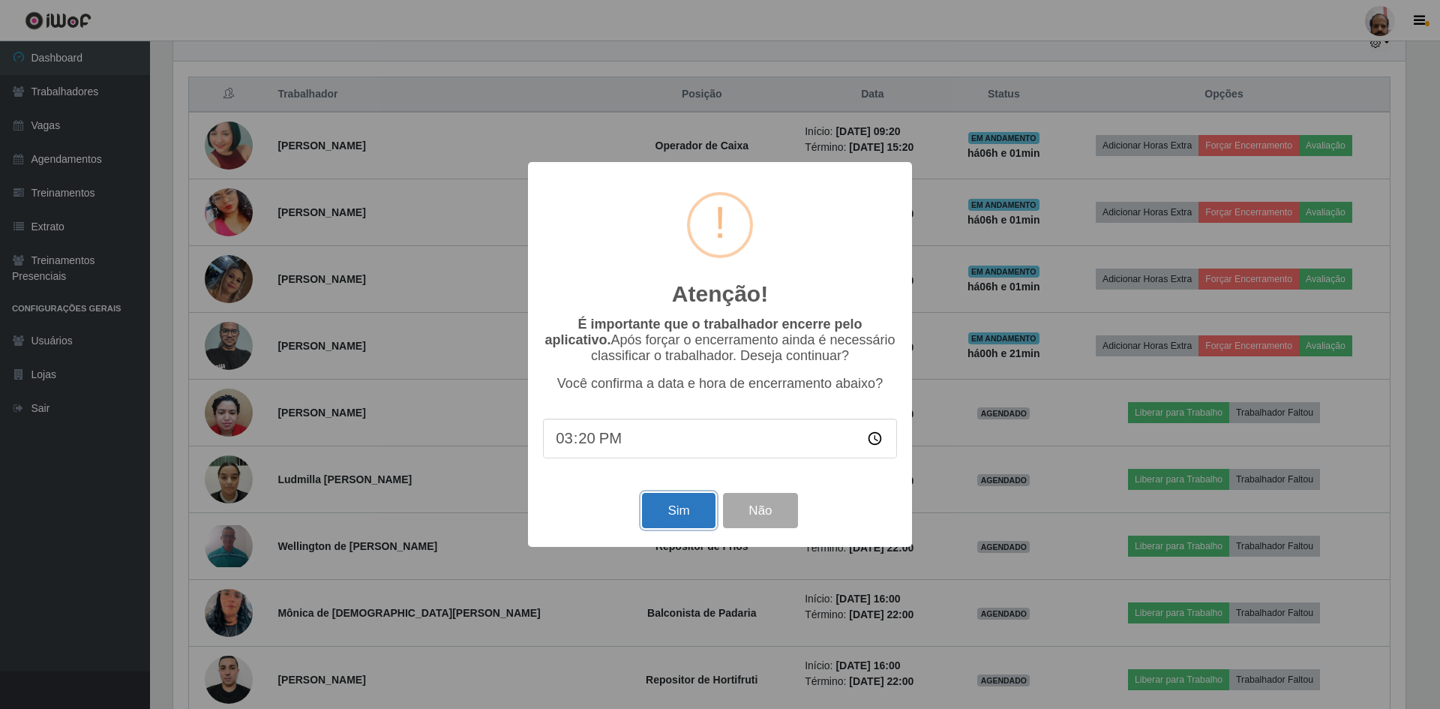
click at [683, 511] on button "Sim" at bounding box center [678, 510] width 73 height 35
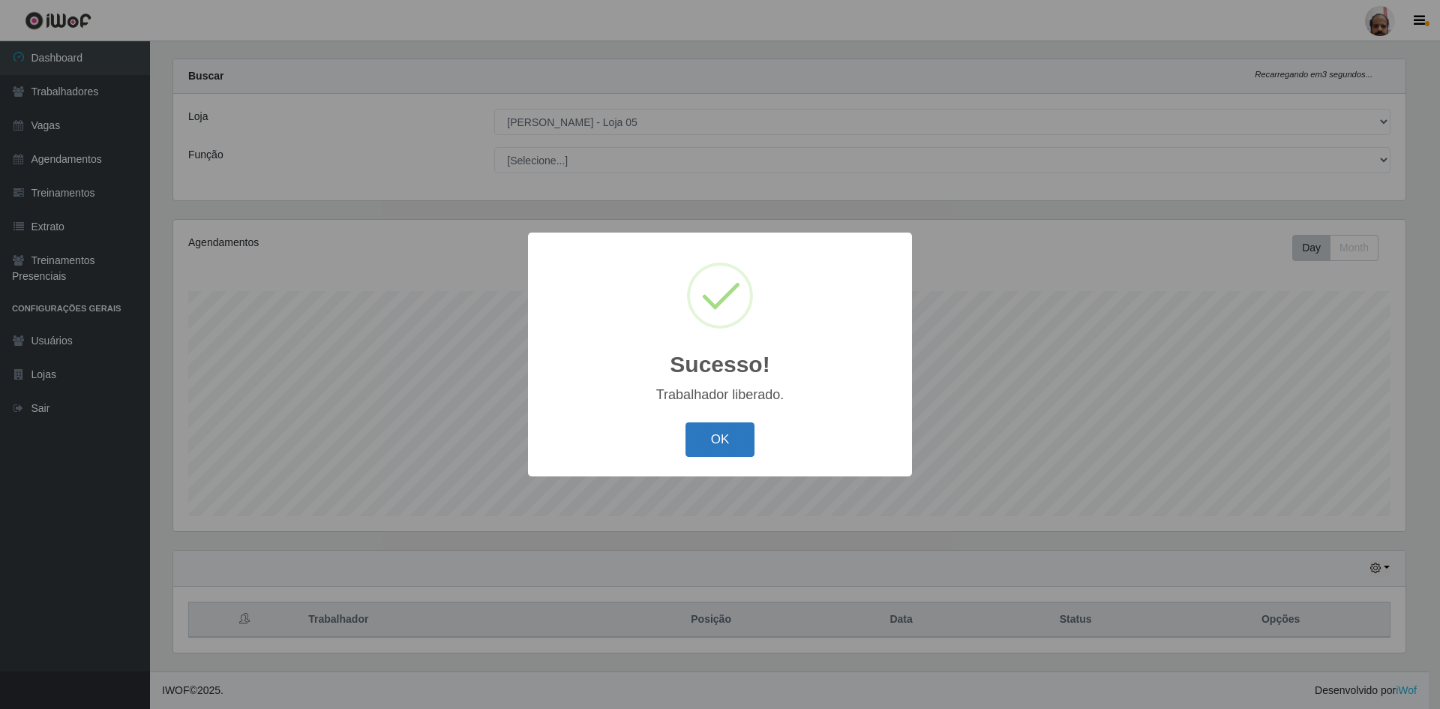
click at [709, 443] on button "OK" at bounding box center [720, 439] width 70 height 35
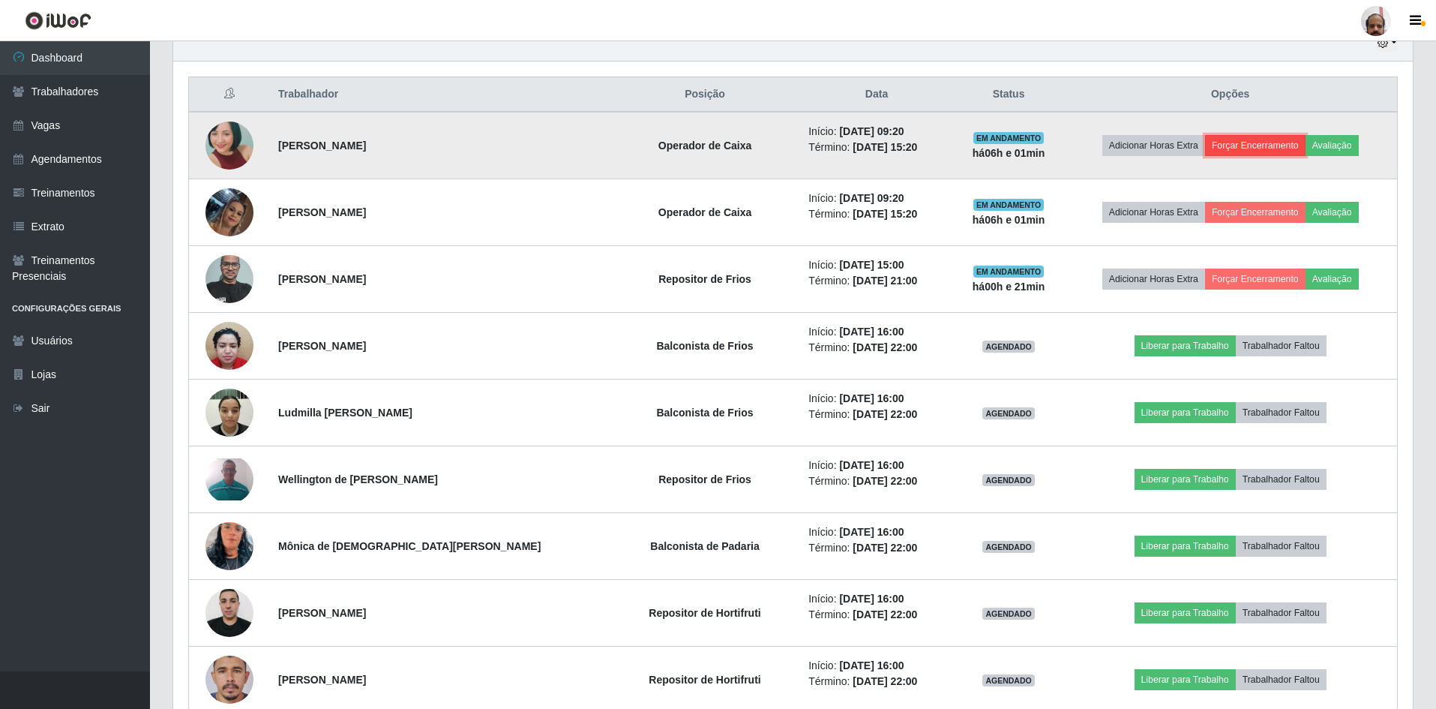
click at [1249, 142] on button "Forçar Encerramento" at bounding box center [1255, 145] width 100 height 21
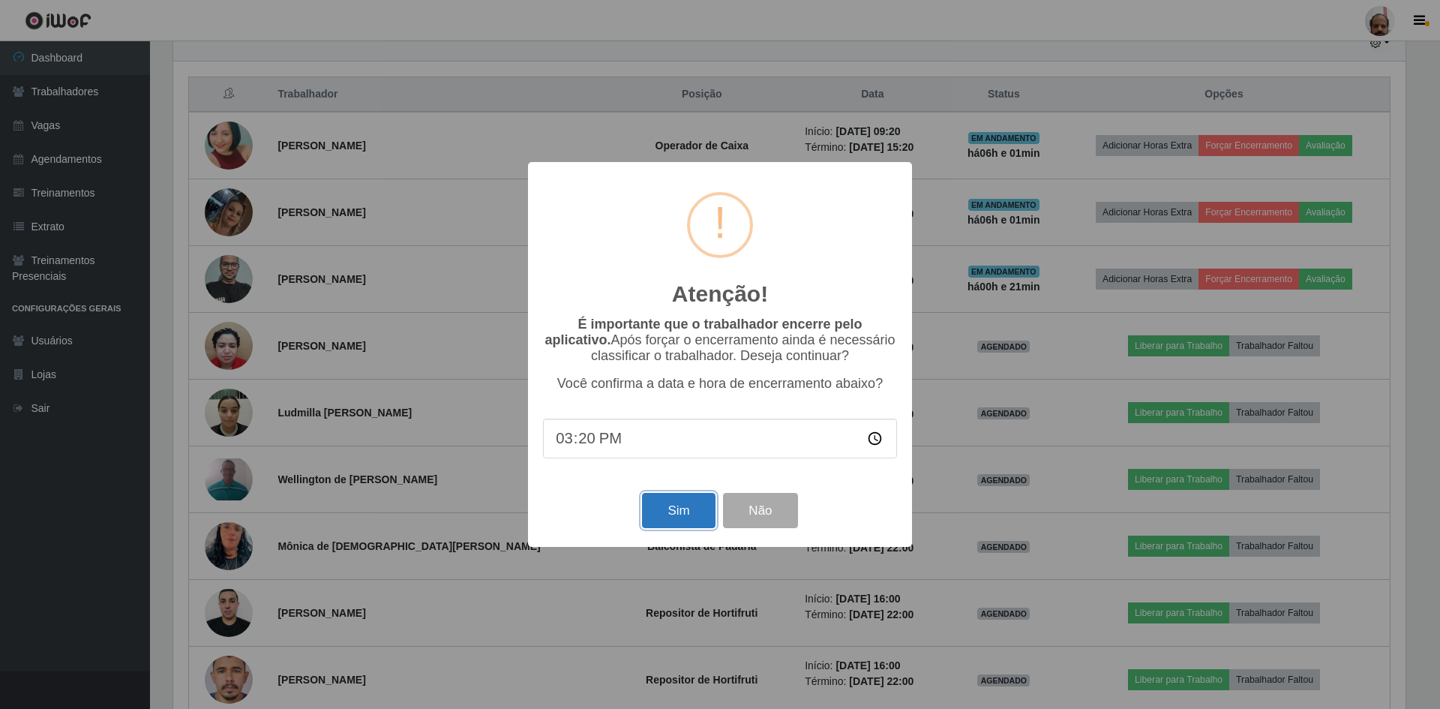
click at [676, 516] on button "Sim" at bounding box center [678, 510] width 73 height 35
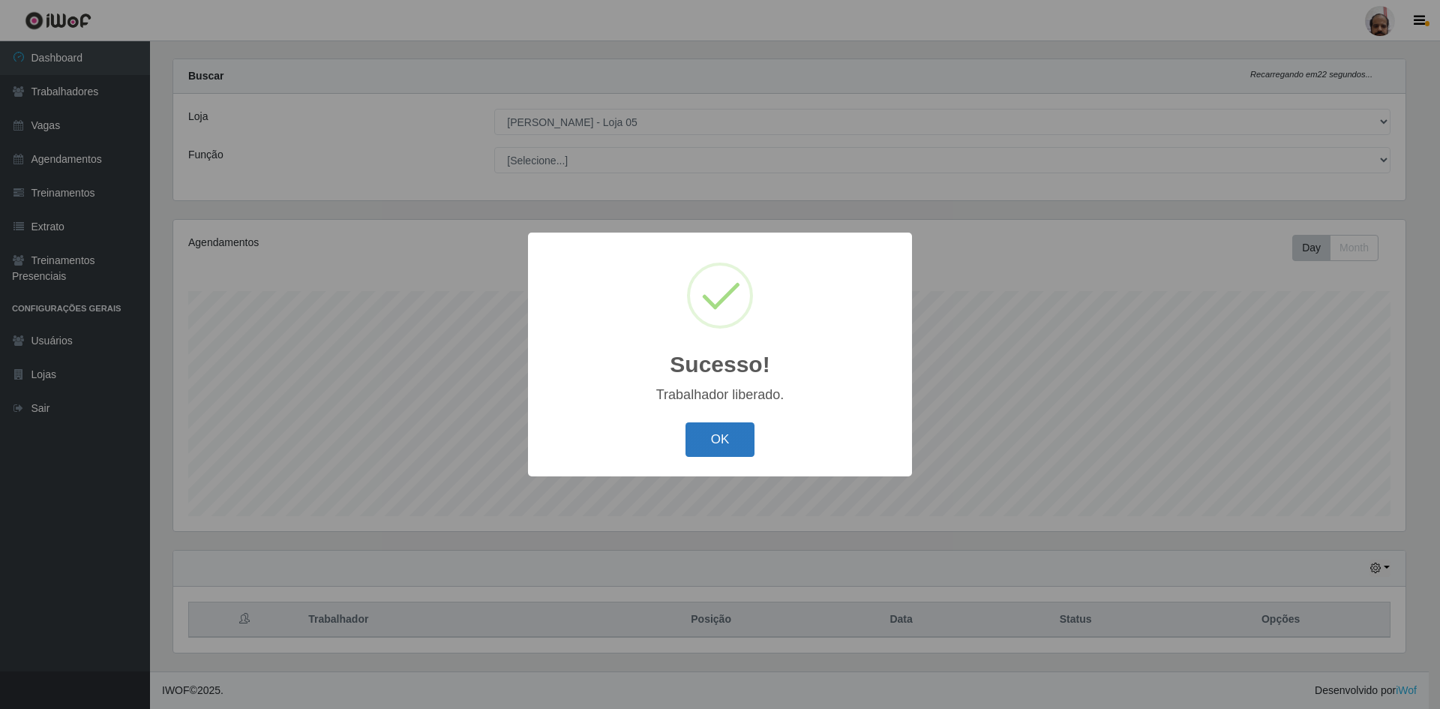
click at [727, 445] on button "OK" at bounding box center [720, 439] width 70 height 35
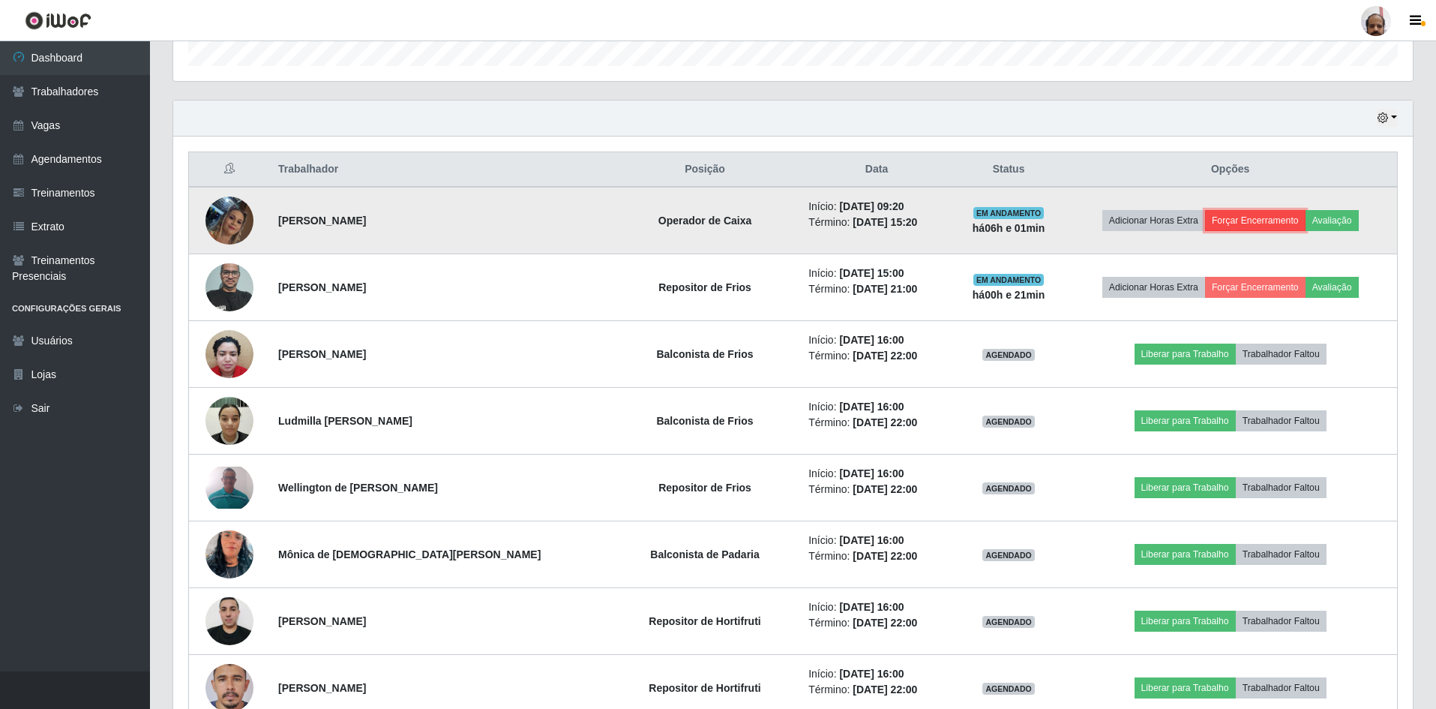
click at [1229, 220] on button "Forçar Encerramento" at bounding box center [1255, 220] width 100 height 21
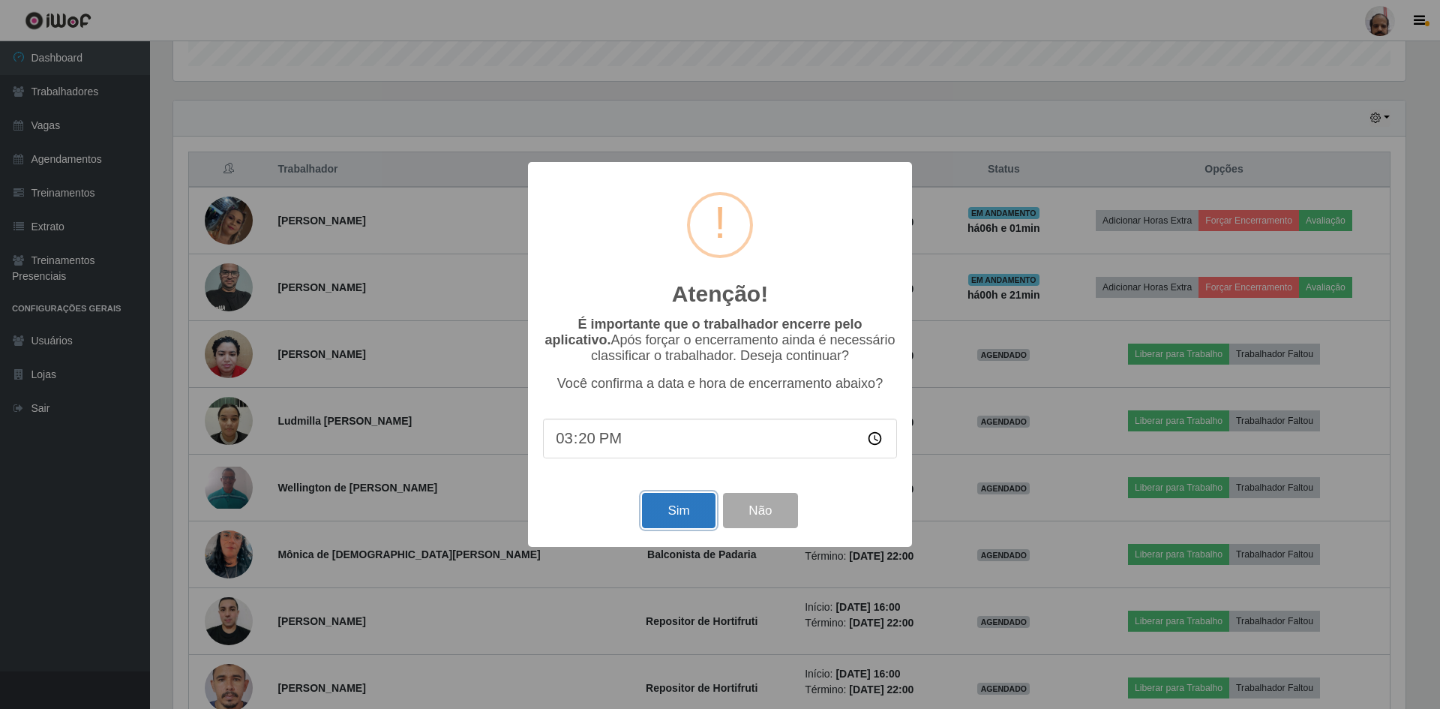
click at [693, 512] on button "Sim" at bounding box center [678, 510] width 73 height 35
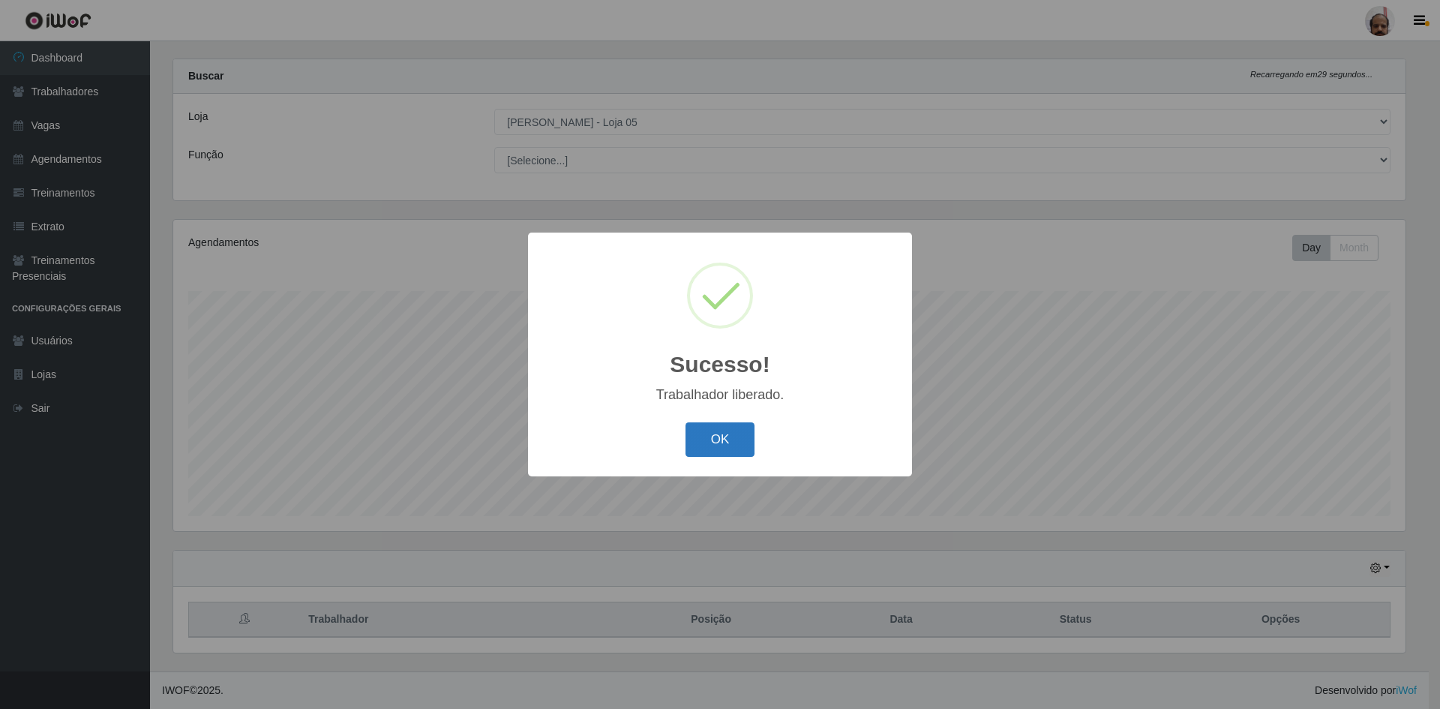
click at [722, 444] on button "OK" at bounding box center [720, 439] width 70 height 35
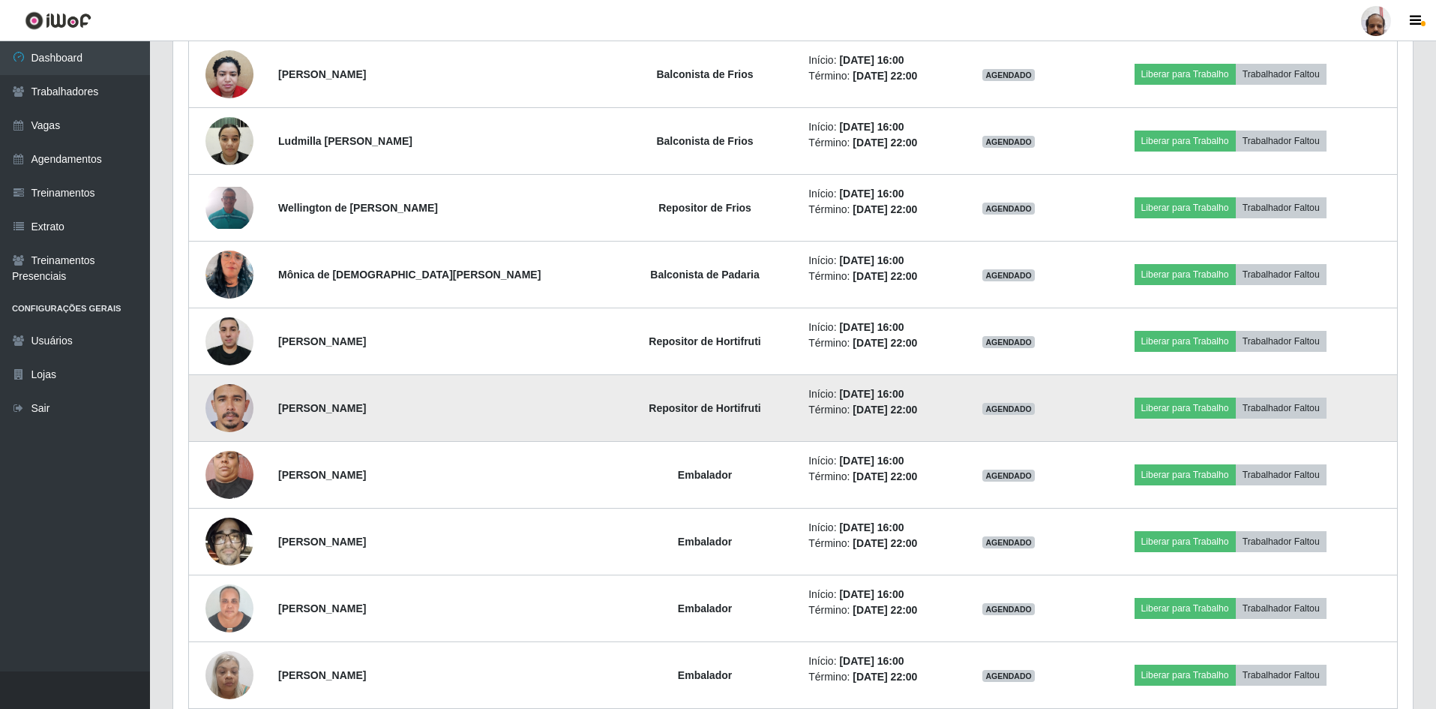
scroll to position [750, 0]
